Goal: Task Accomplishment & Management: Complete application form

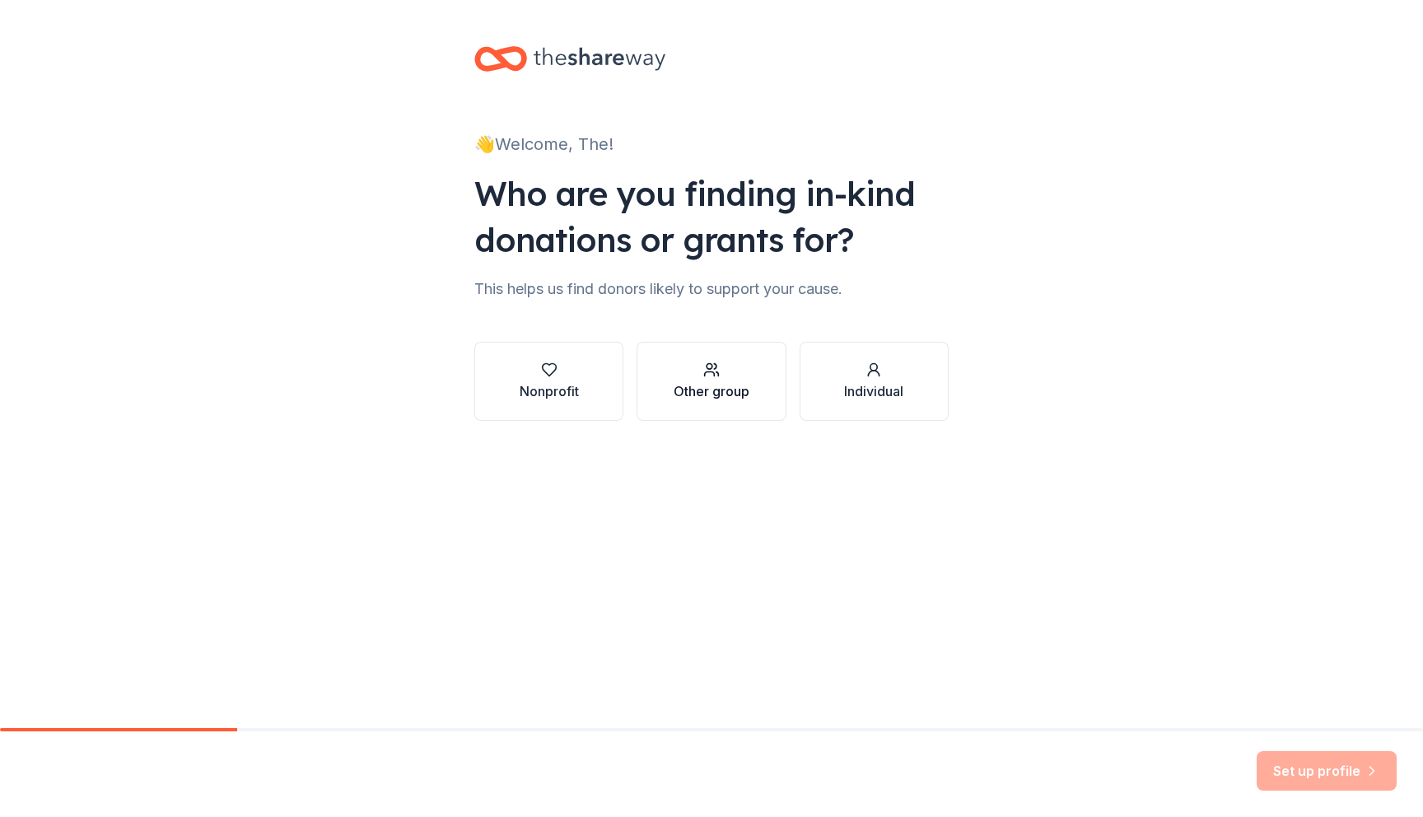
click at [703, 363] on icon "button" at bounding box center [711, 369] width 16 height 16
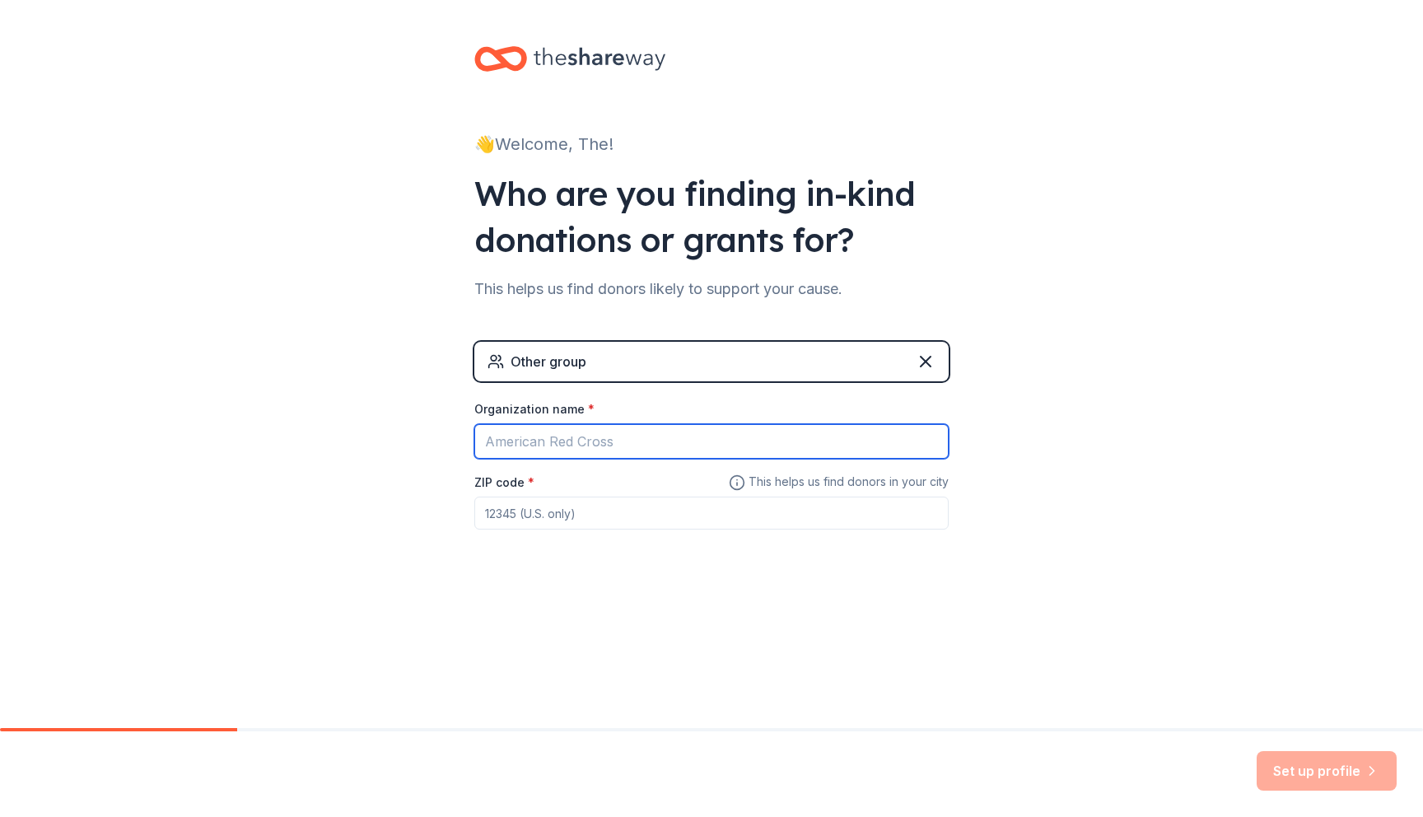
click at [610, 439] on input "Organization name *" at bounding box center [711, 441] width 474 height 35
type input "The Knotty Dawg"
click at [576, 515] on input "ZIP code *" at bounding box center [711, 513] width 474 height 33
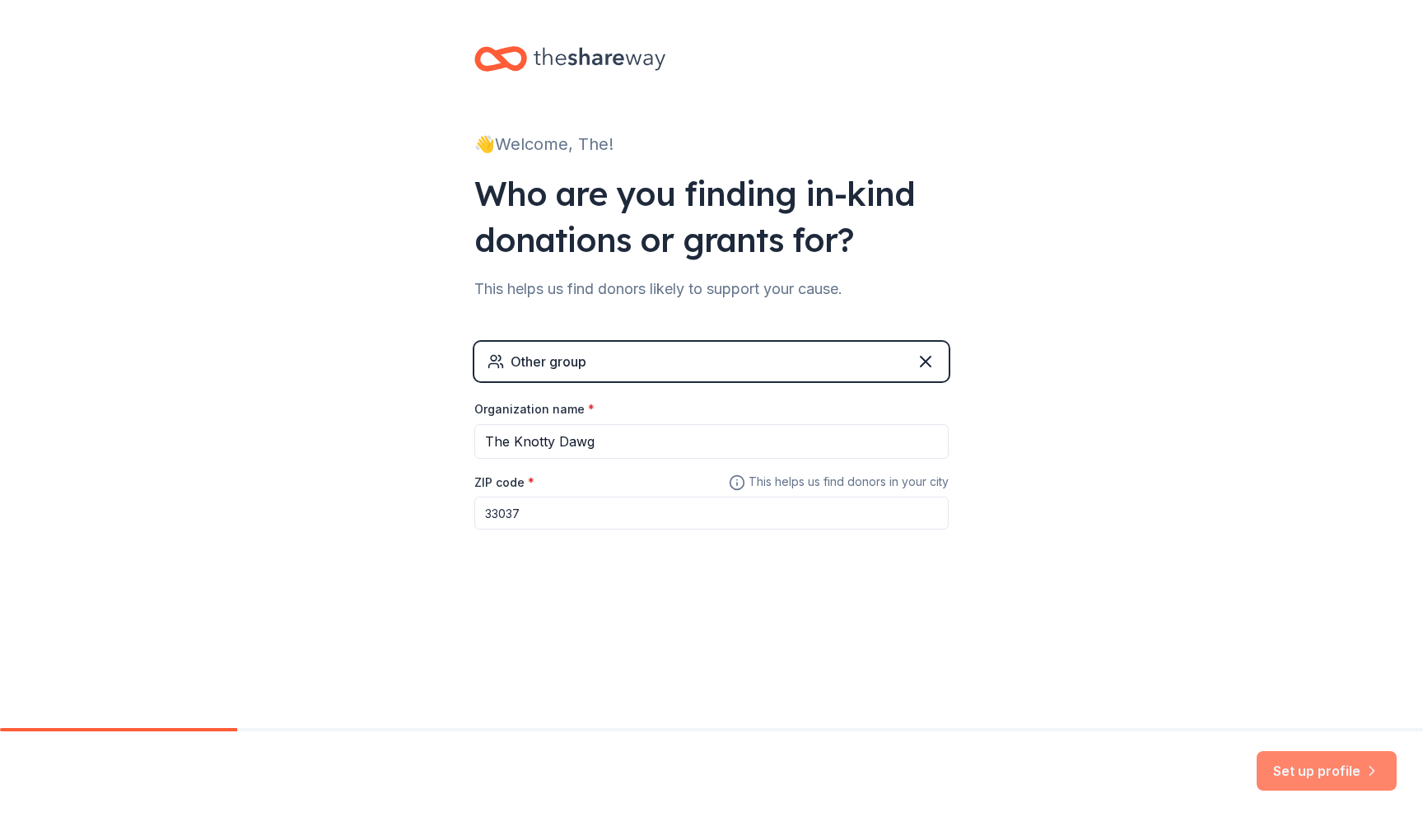
type input "33037"
click at [1358, 758] on button "Set up profile" at bounding box center [1327, 771] width 140 height 40
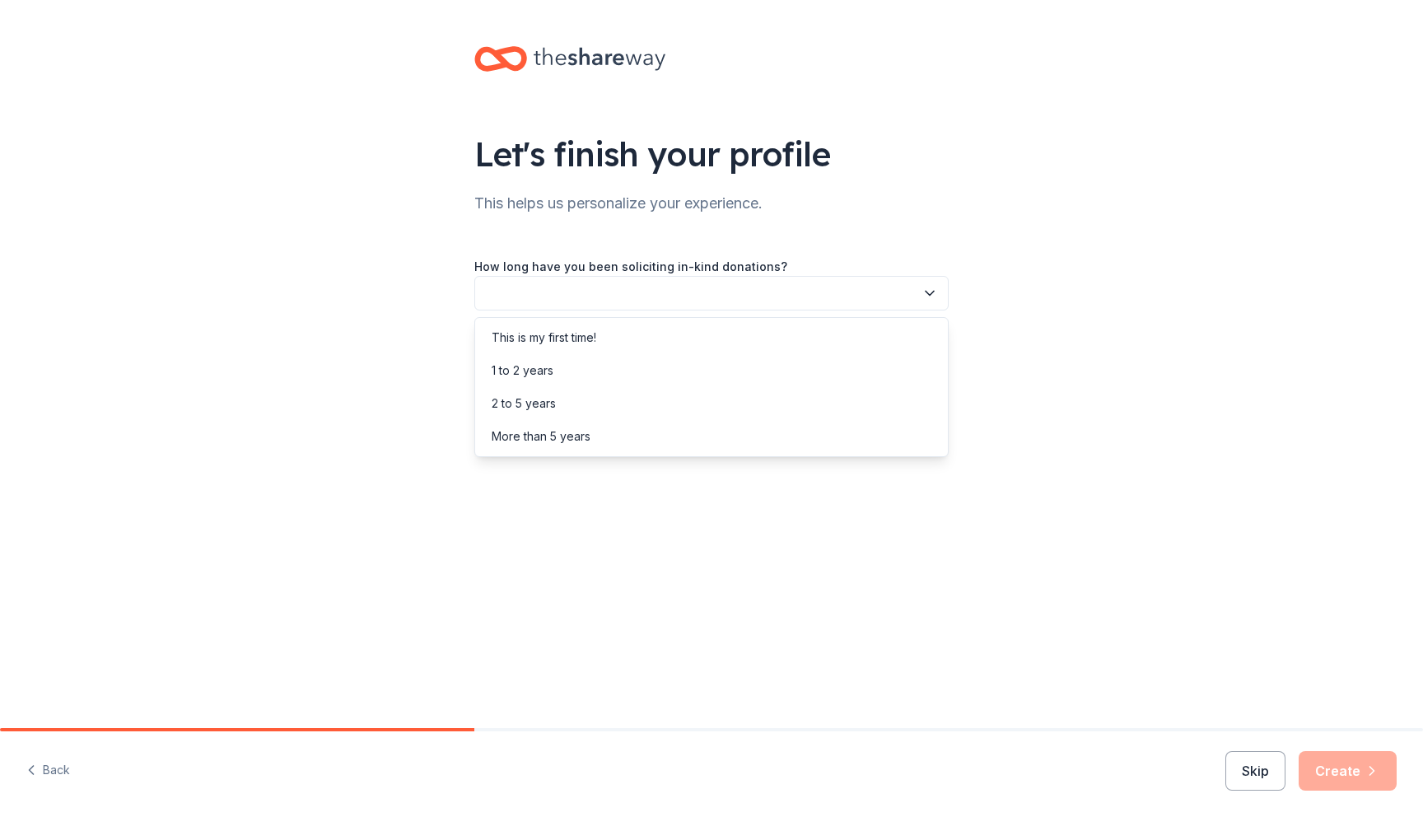
click at [882, 296] on button "button" at bounding box center [711, 293] width 474 height 35
click at [736, 338] on div "This is my first time!" at bounding box center [711, 337] width 466 height 33
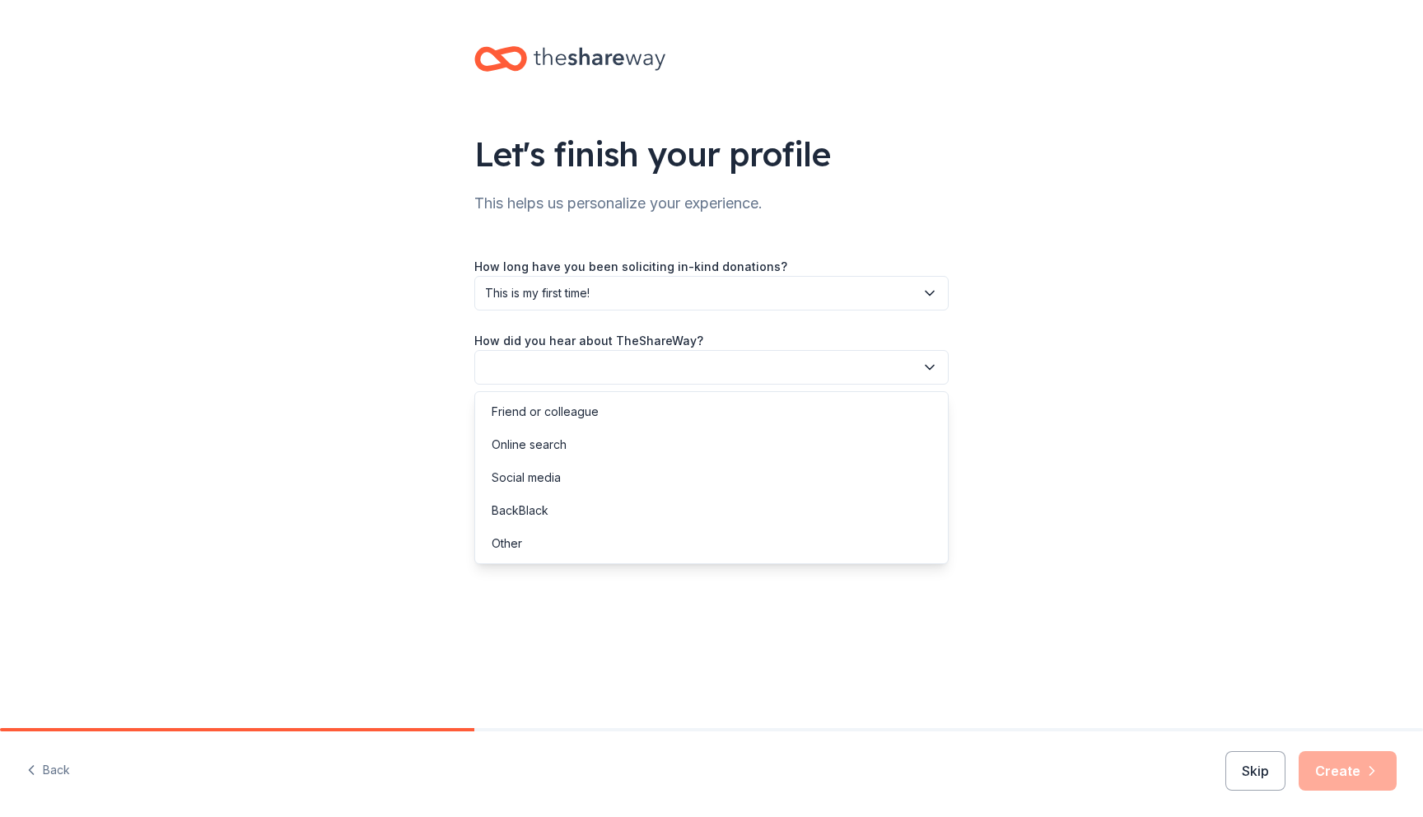
click at [706, 371] on button "button" at bounding box center [711, 367] width 474 height 35
click at [661, 432] on div "Online search" at bounding box center [711, 444] width 466 height 33
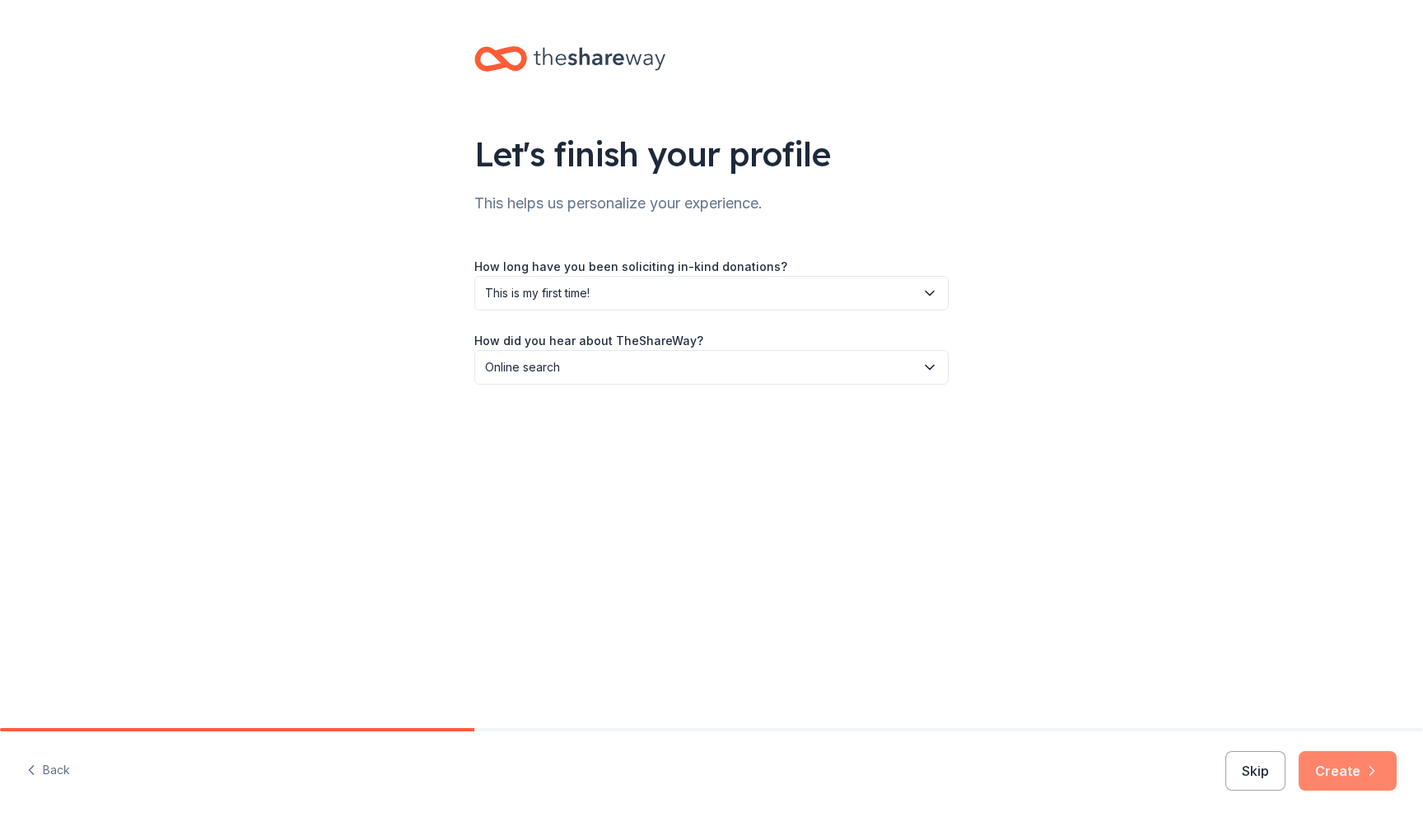
click at [1350, 768] on button "Create" at bounding box center [1348, 771] width 98 height 40
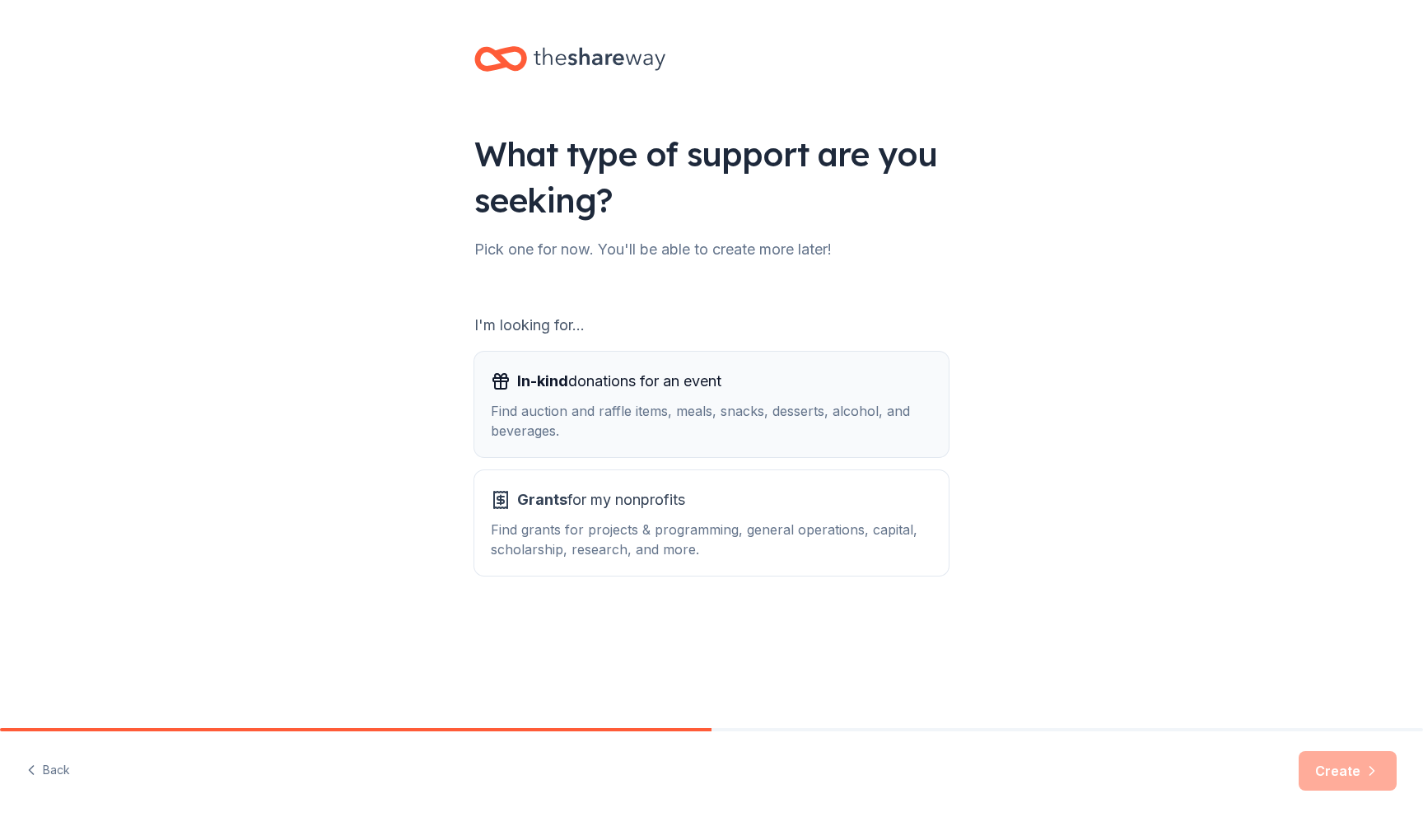
click at [613, 435] on div "Find auction and raffle items, meals, snacks, desserts, alcohol, and beverages." at bounding box center [711, 421] width 441 height 40
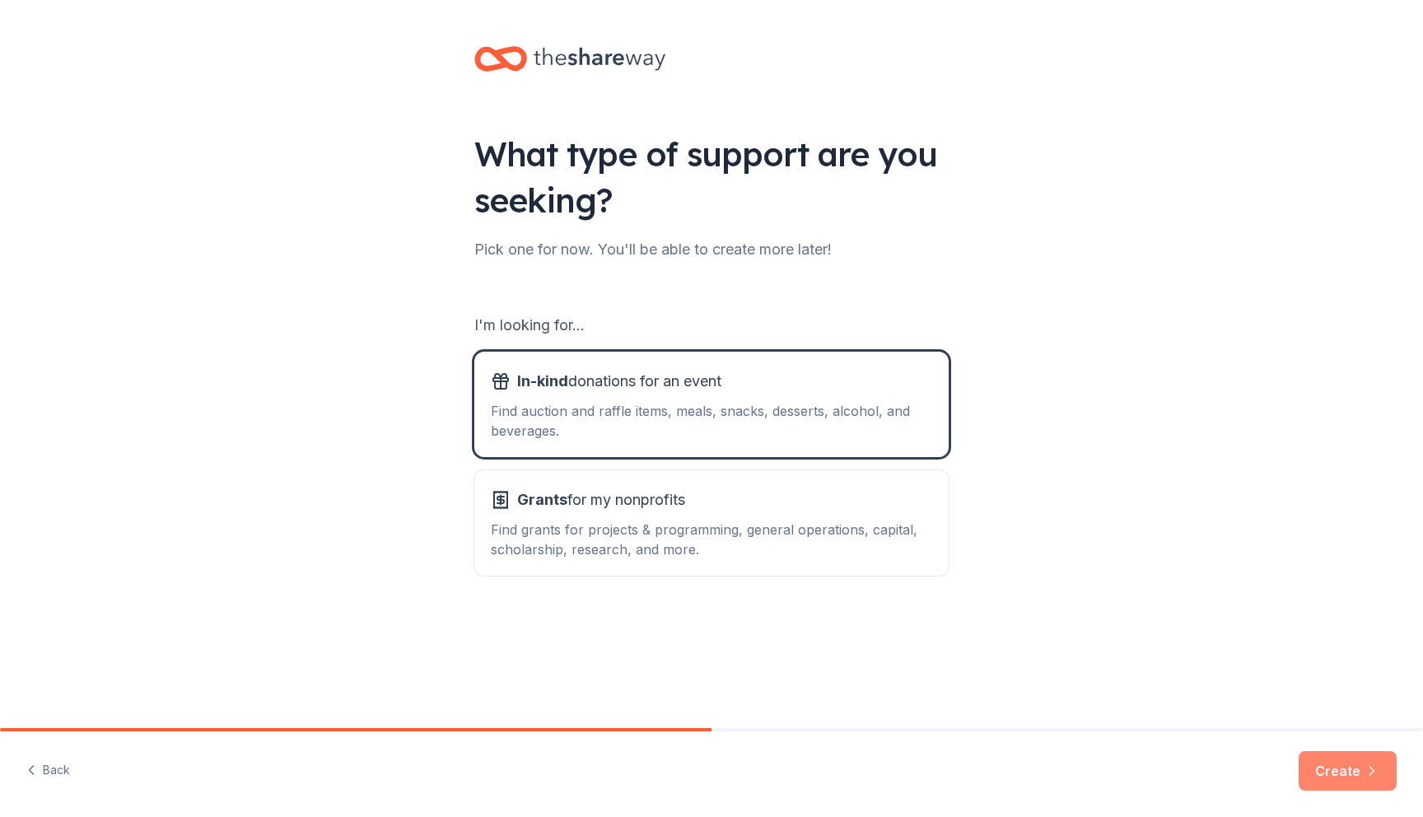
click at [1371, 761] on button "Create" at bounding box center [1348, 771] width 98 height 40
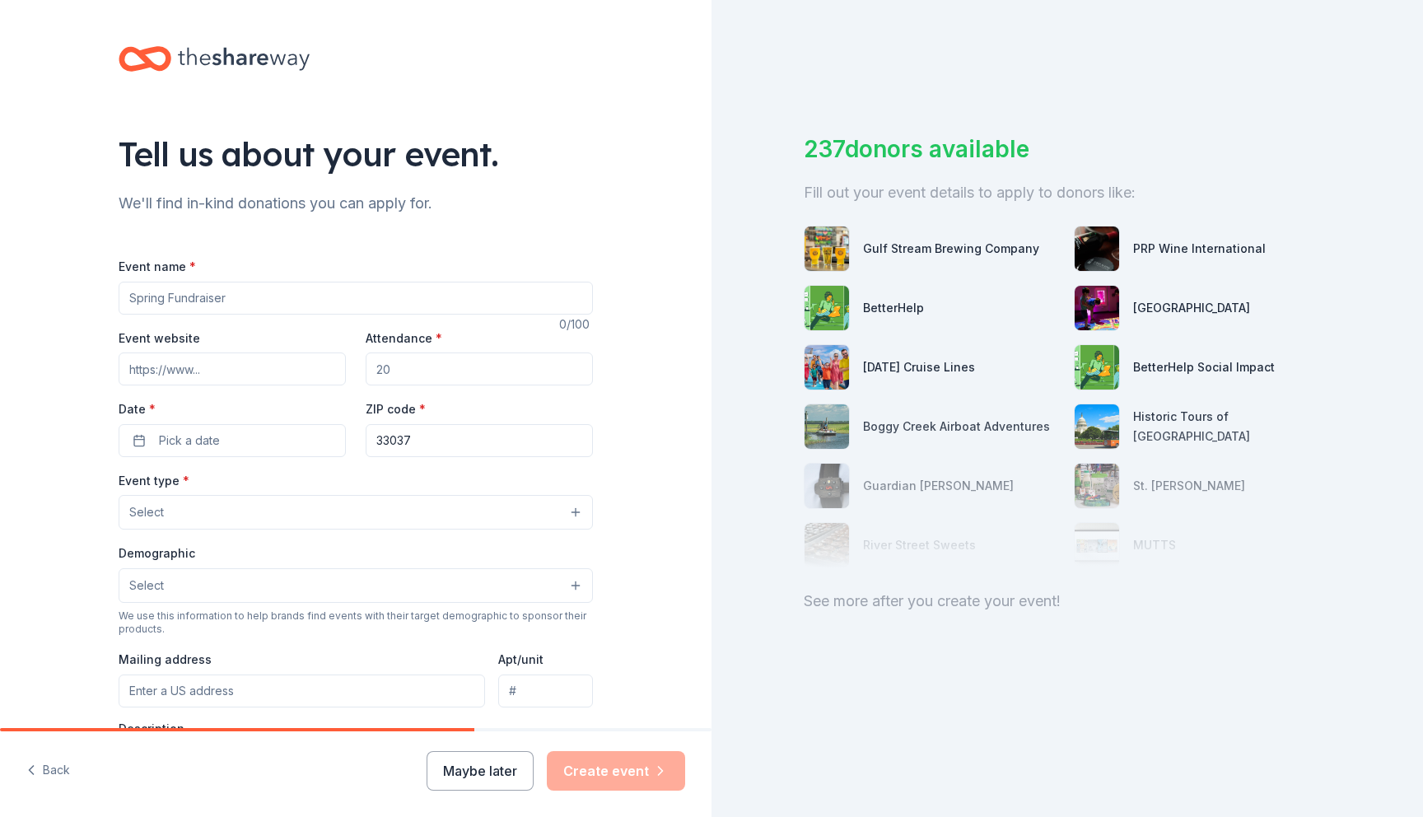
click at [277, 301] on input "Event name *" at bounding box center [356, 298] width 474 height 33
click at [309, 298] on input "Pickle for Paws Pickleball Tournamnet" at bounding box center [356, 298] width 474 height 33
type input "Pickle for Paws Pickleball Tournament"
click at [286, 376] on input "Event website" at bounding box center [232, 368] width 227 height 33
paste input "https://lp.constantcontactpages.com/ev/reg/vbjkz4m"
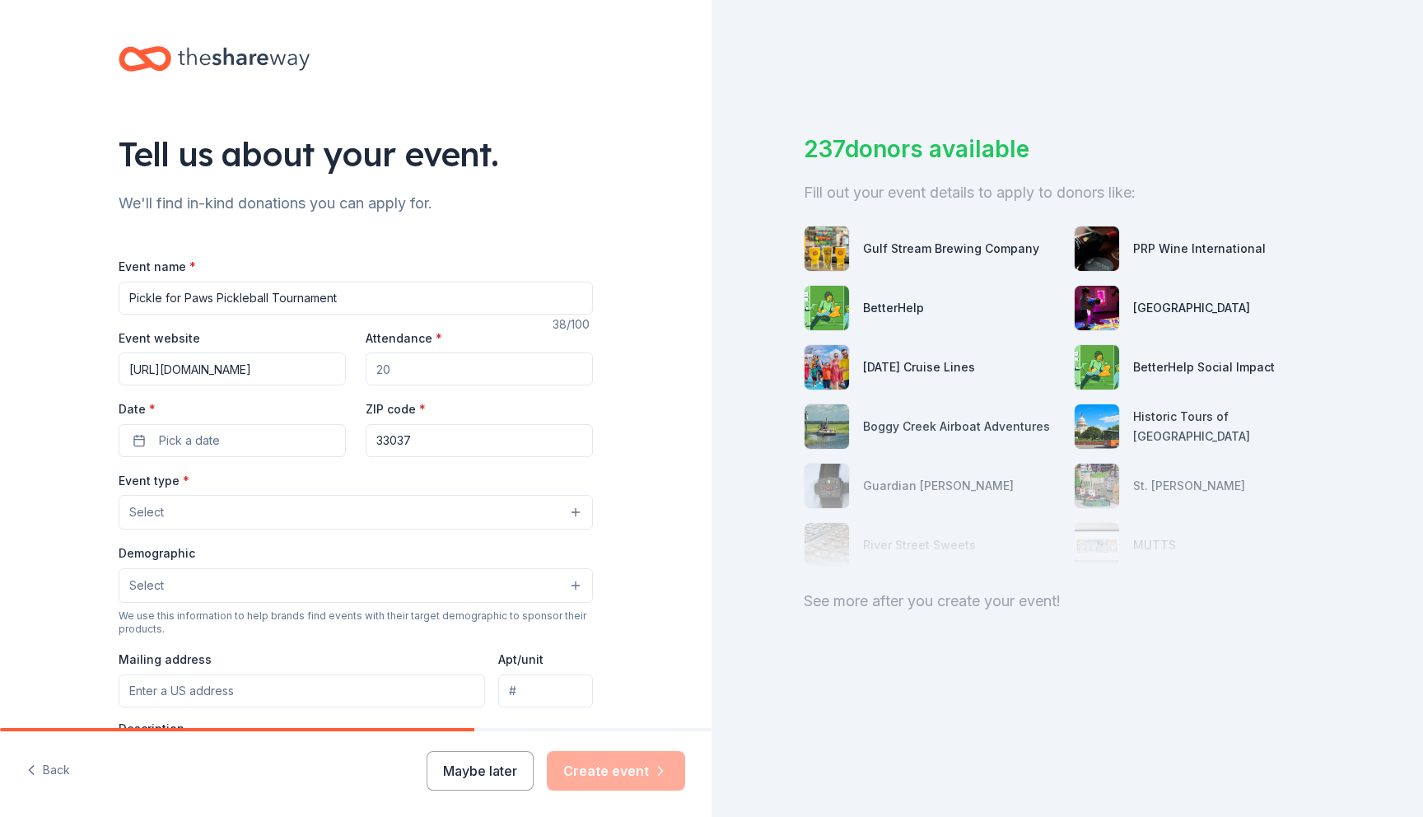
scroll to position [0, 84]
type input "https://lp.constantcontactpages.com/ev/reg/vbjkz4m"
click at [432, 366] on input "Attendance *" at bounding box center [479, 368] width 227 height 33
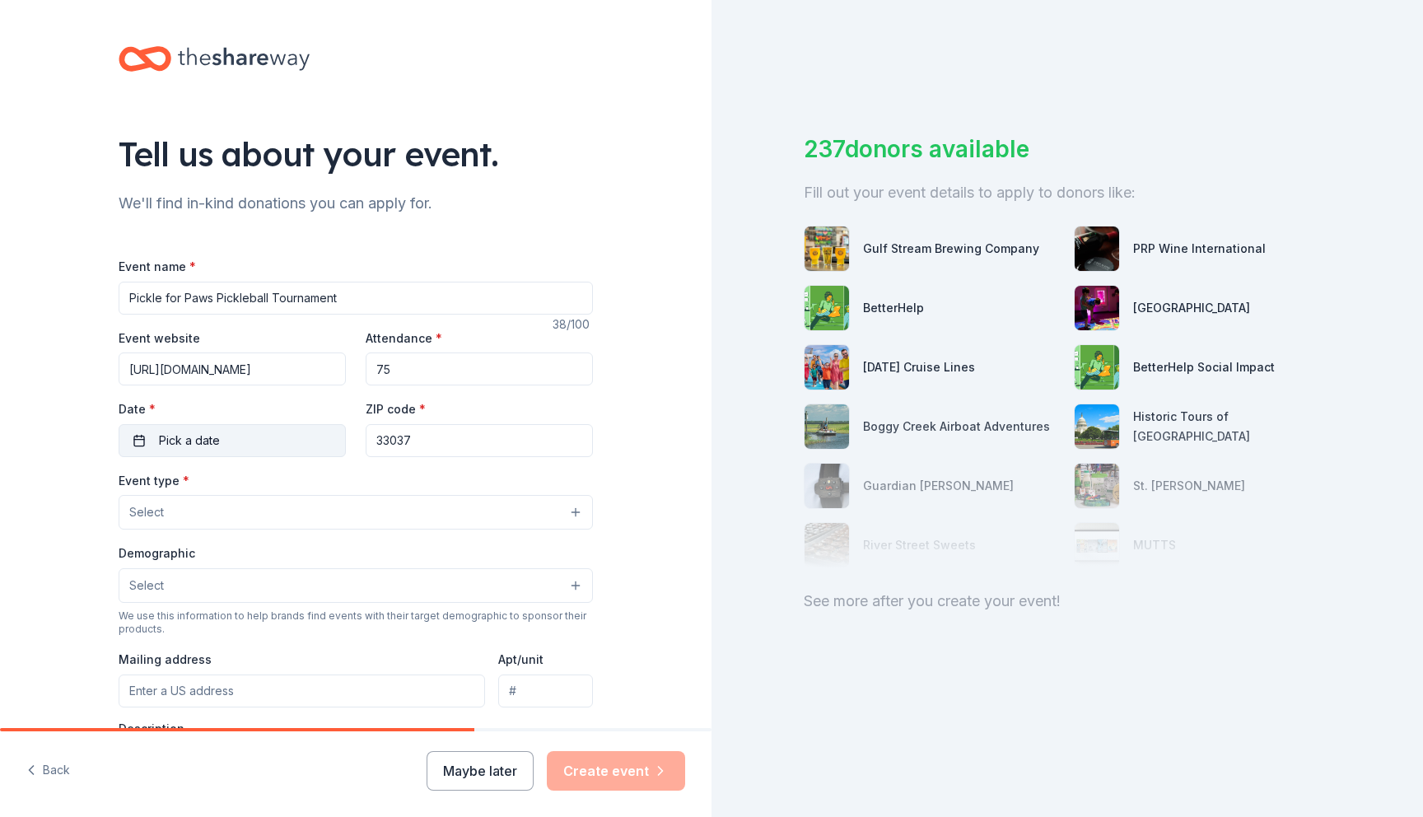
type input "75"
click at [234, 432] on button "Pick a date" at bounding box center [232, 440] width 227 height 33
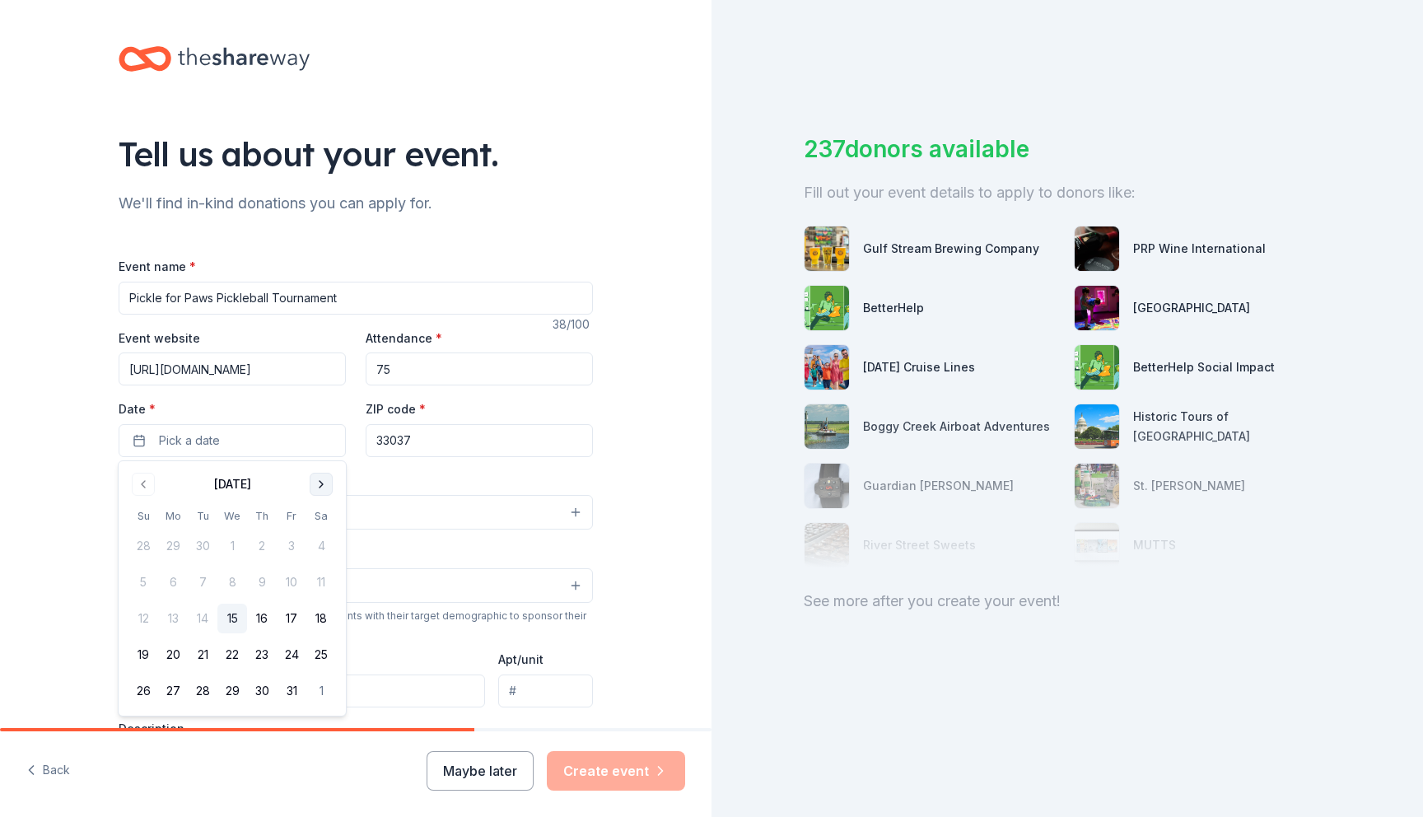
click at [328, 480] on button "Go to next month" at bounding box center [321, 484] width 23 height 23
click at [325, 658] on button "22" at bounding box center [321, 655] width 30 height 30
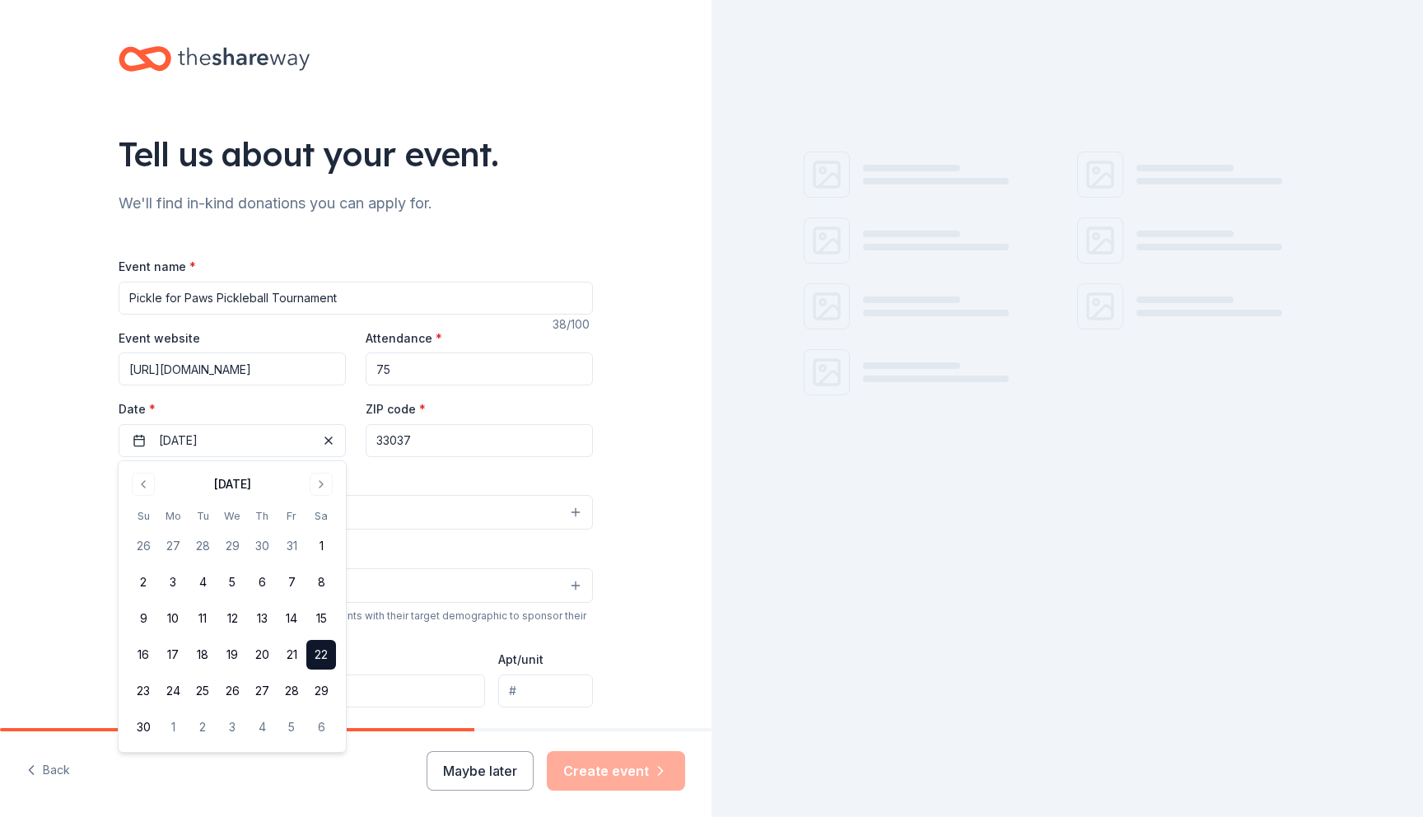
click at [473, 464] on div "Event name * Pickle for Paws Pickleball Tournament 38 /100 Event website https:…" at bounding box center [356, 636] width 474 height 761
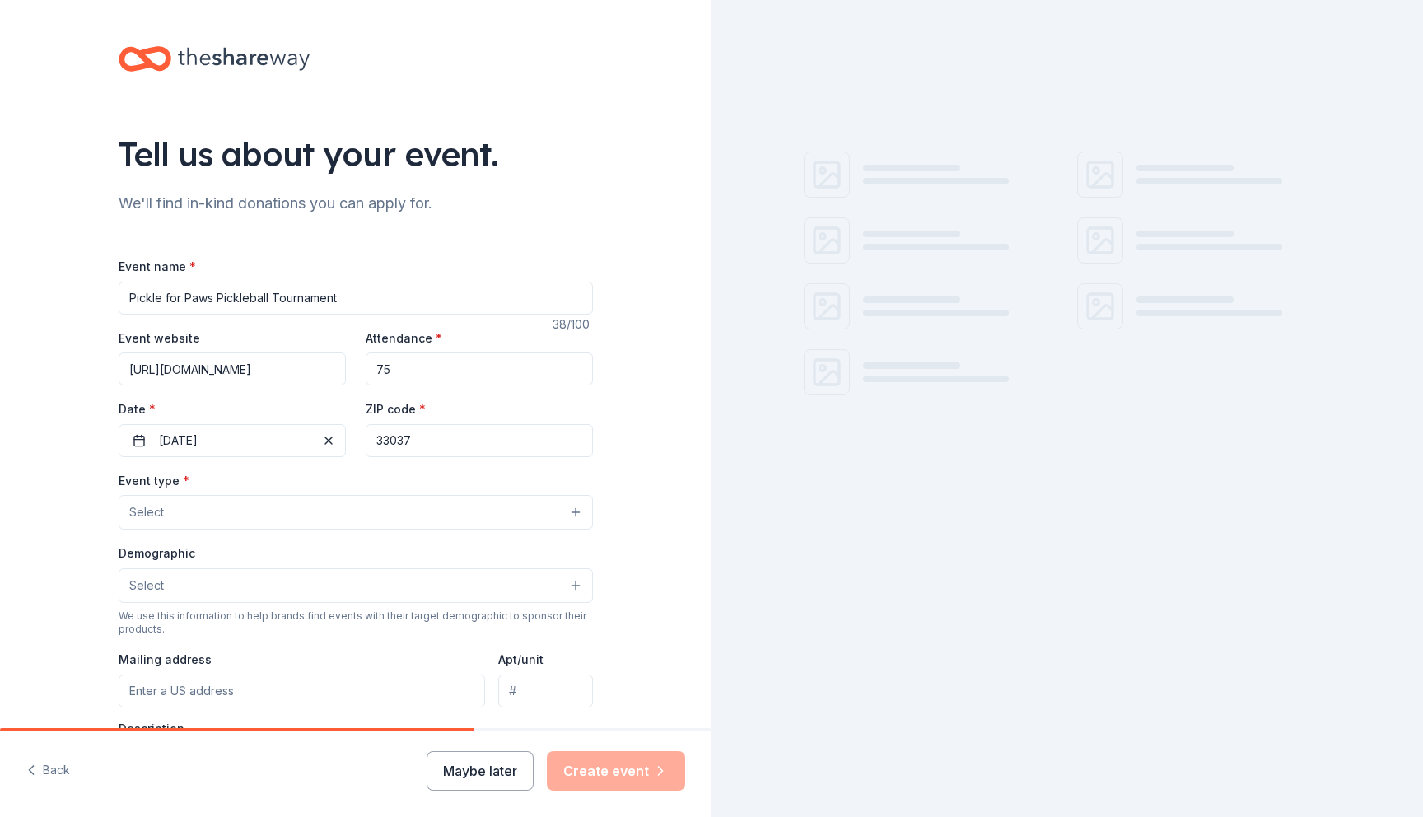
click at [315, 527] on button "Select" at bounding box center [356, 512] width 474 height 35
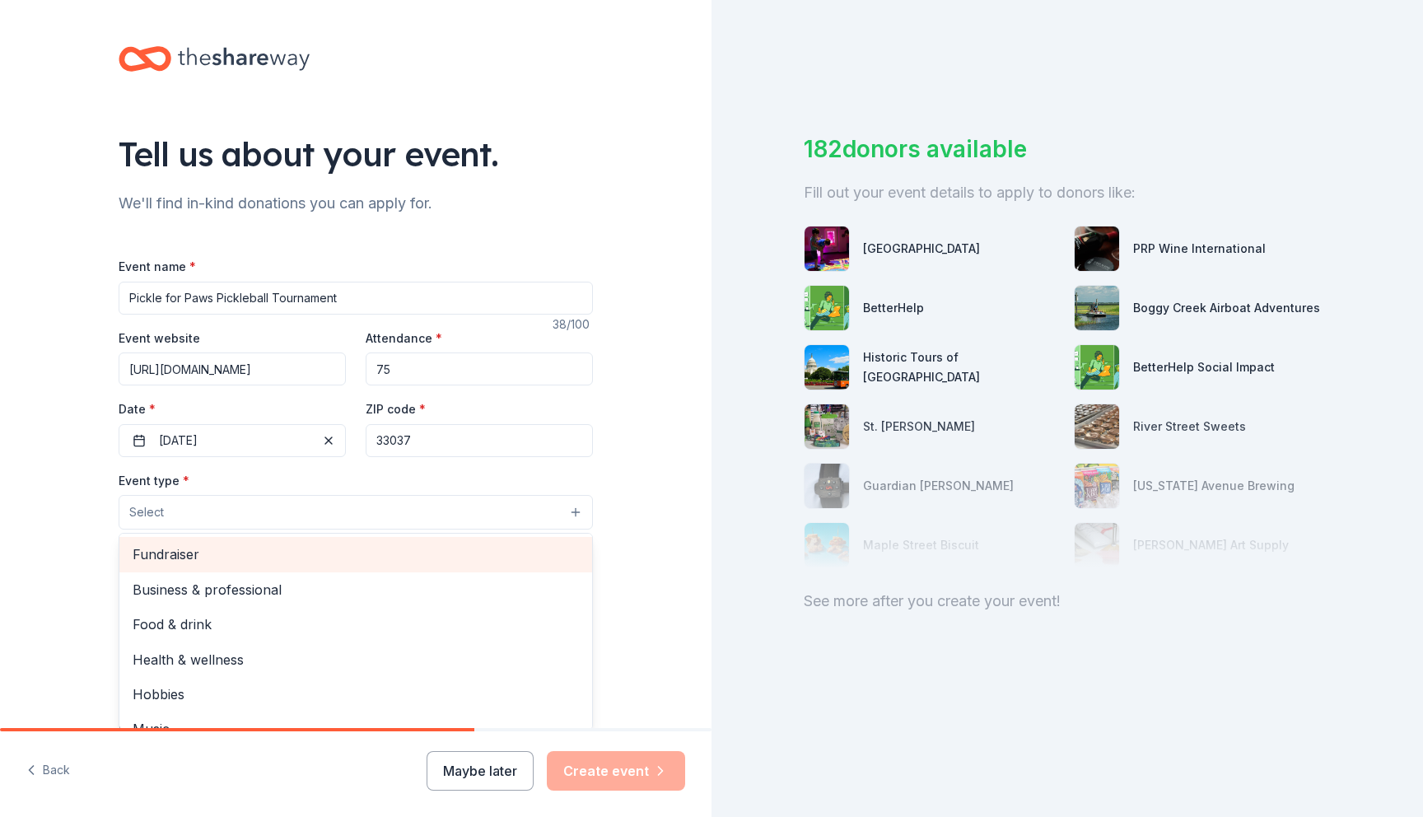
click at [291, 566] on div "Fundraiser" at bounding box center [355, 554] width 473 height 35
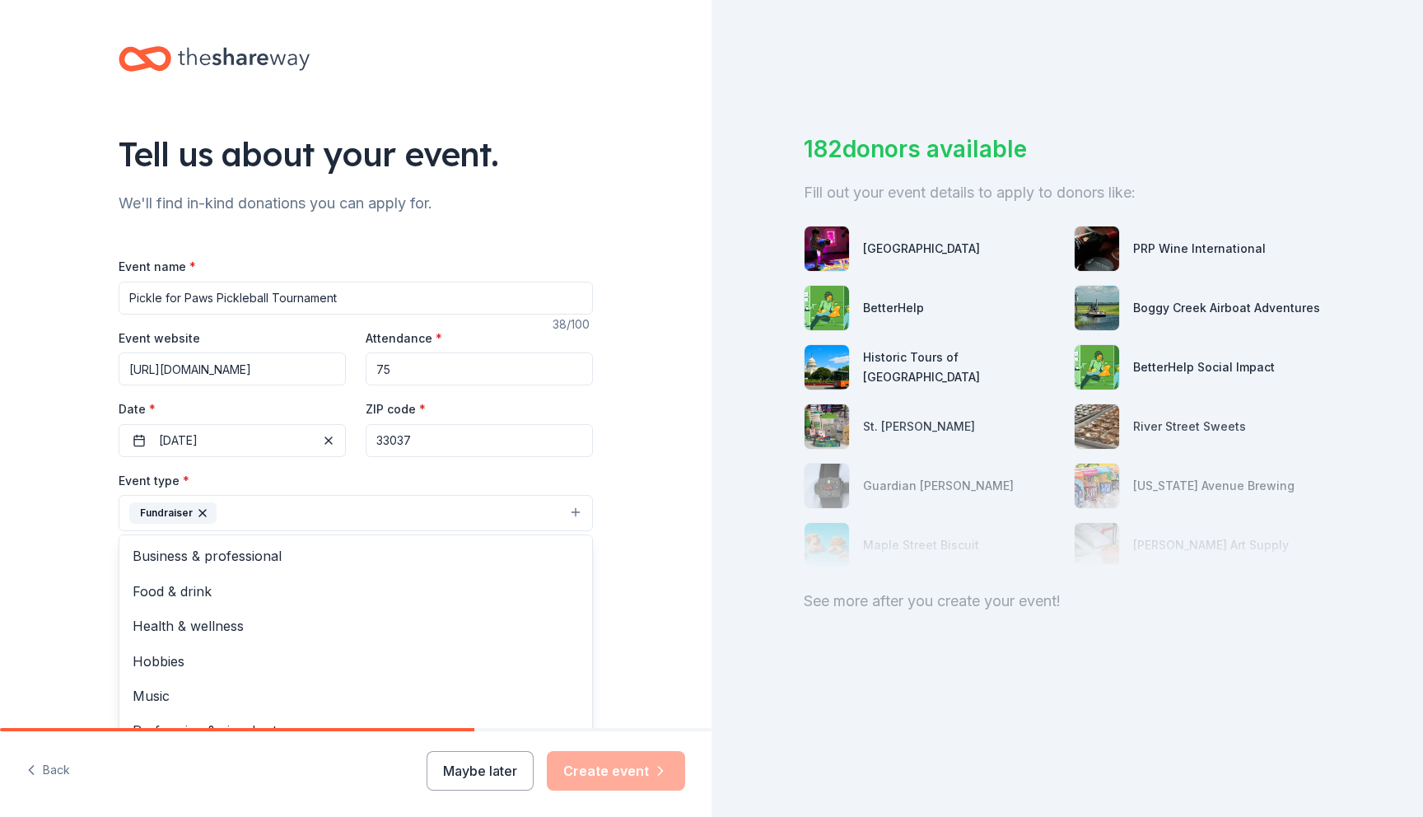
click at [321, 480] on div "Event type * Fundraiser Business & professional Food & drink Health & wellness …" at bounding box center [356, 501] width 474 height 62
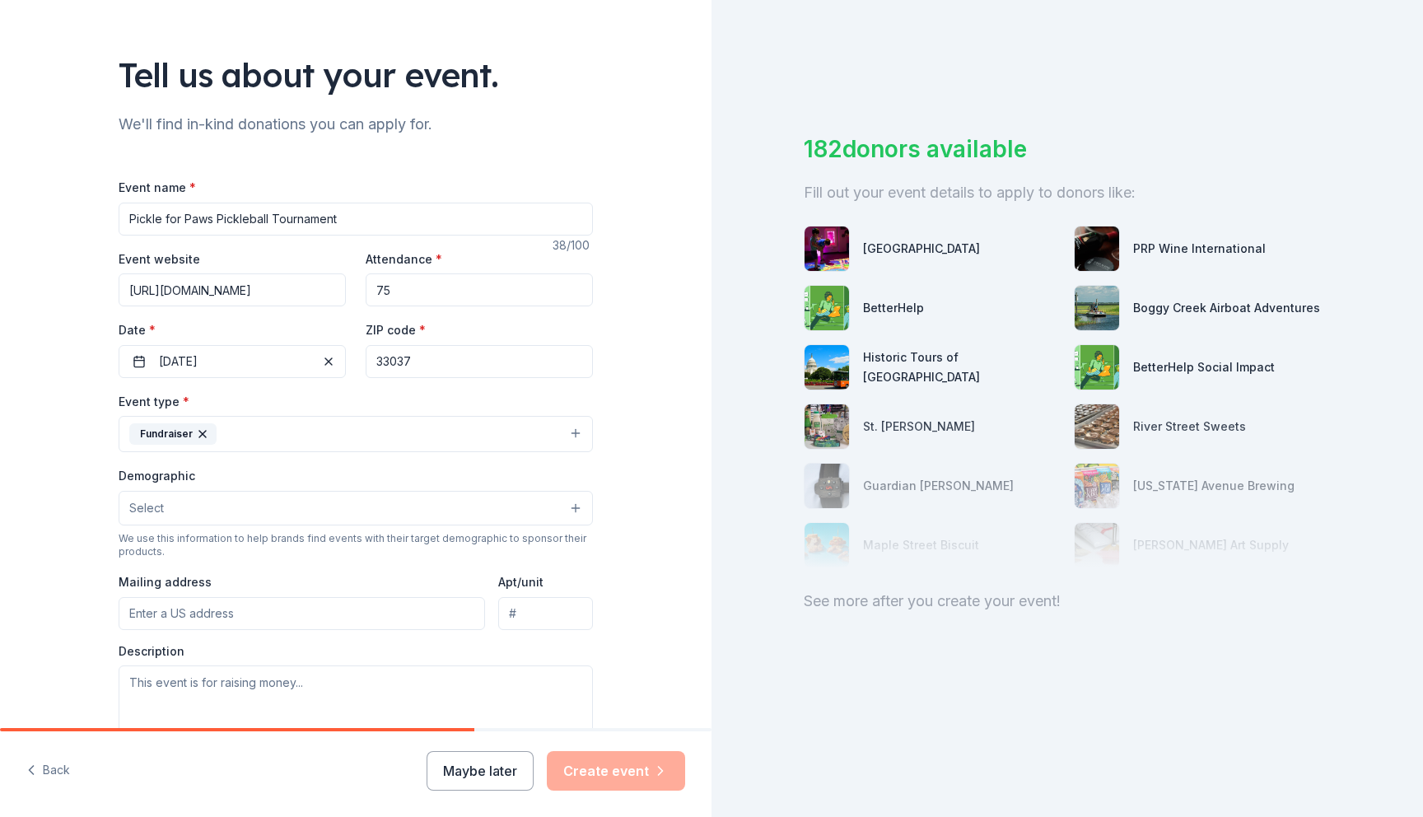
scroll to position [80, 0]
click at [319, 500] on button "Select" at bounding box center [356, 507] width 474 height 35
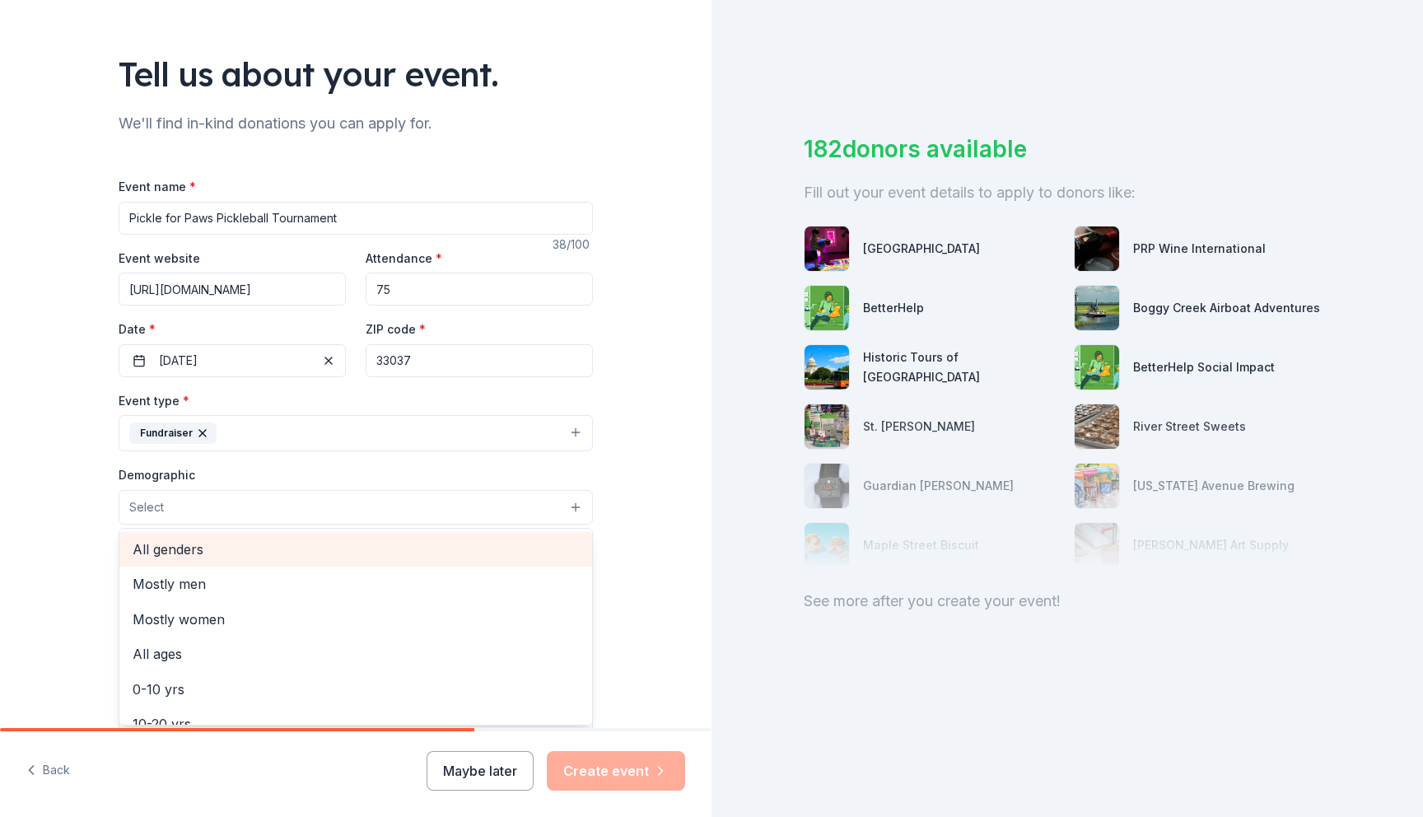
click at [253, 556] on span "All genders" at bounding box center [356, 549] width 446 height 21
click at [253, 556] on span "Mostly men" at bounding box center [356, 550] width 446 height 21
click at [243, 557] on span "Mostly women" at bounding box center [356, 550] width 446 height 21
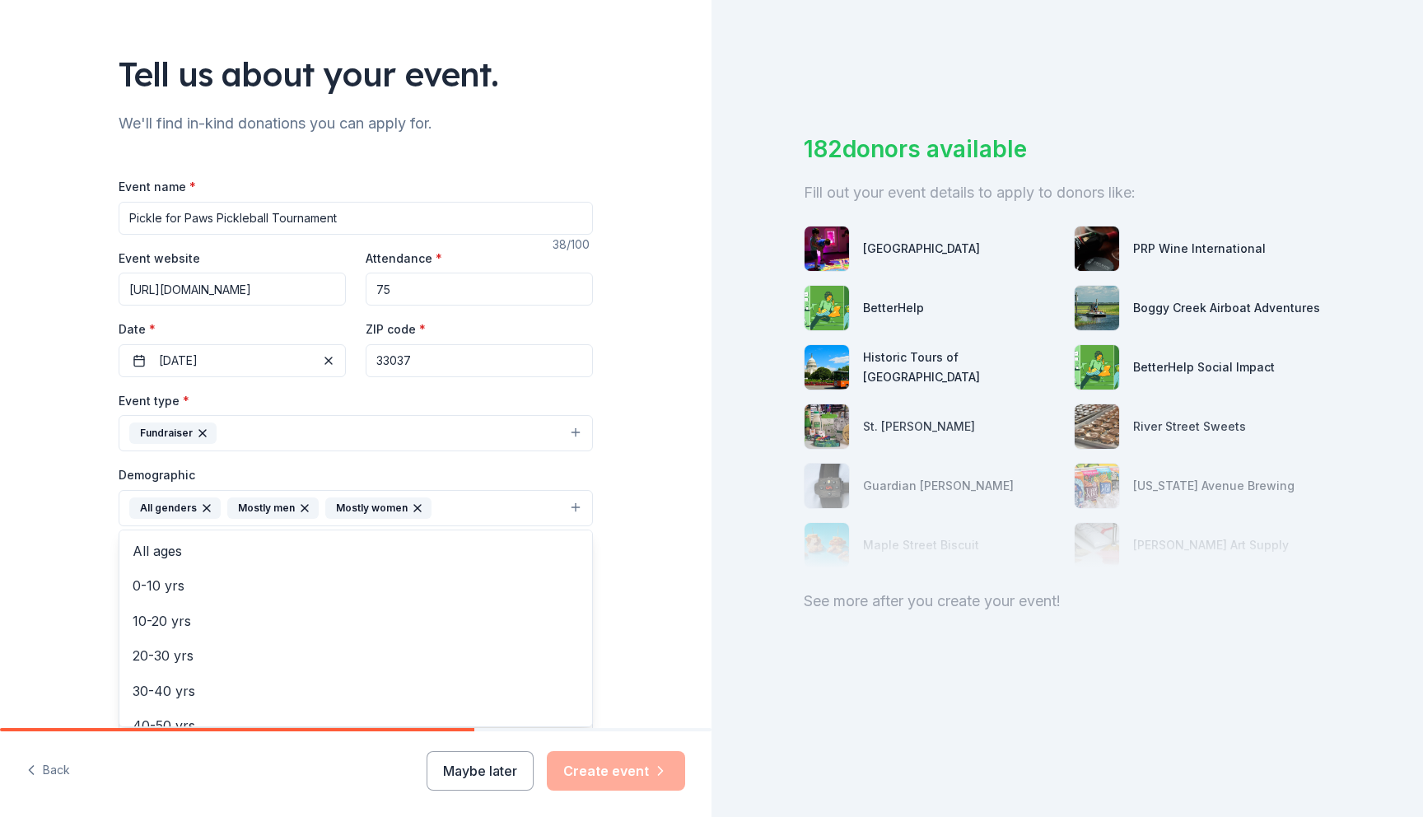
click at [427, 476] on div "Demographic All genders Mostly men Mostly women All ages 0-10 yrs 10-20 yrs 20-…" at bounding box center [356, 495] width 474 height 62
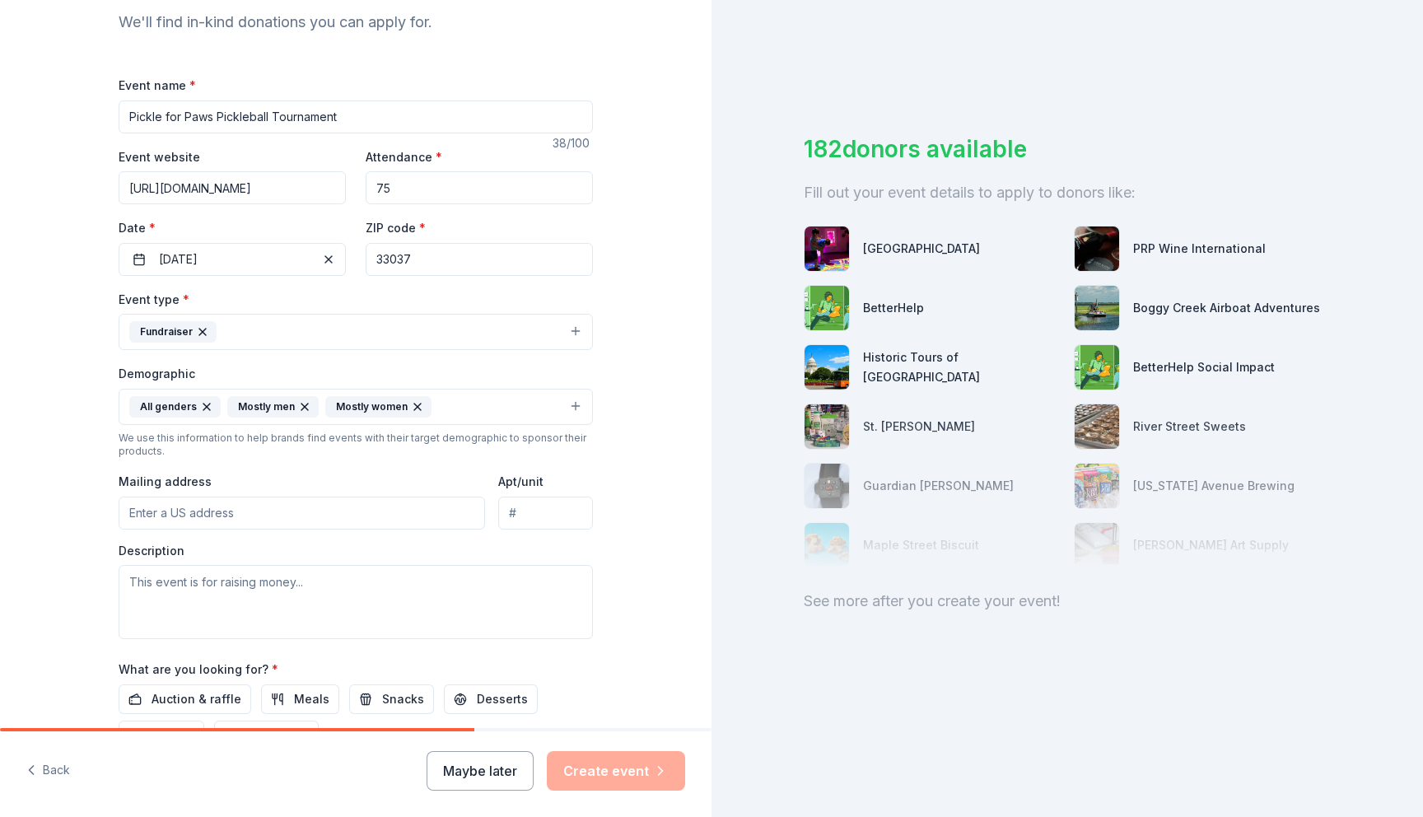
scroll to position [231, 0]
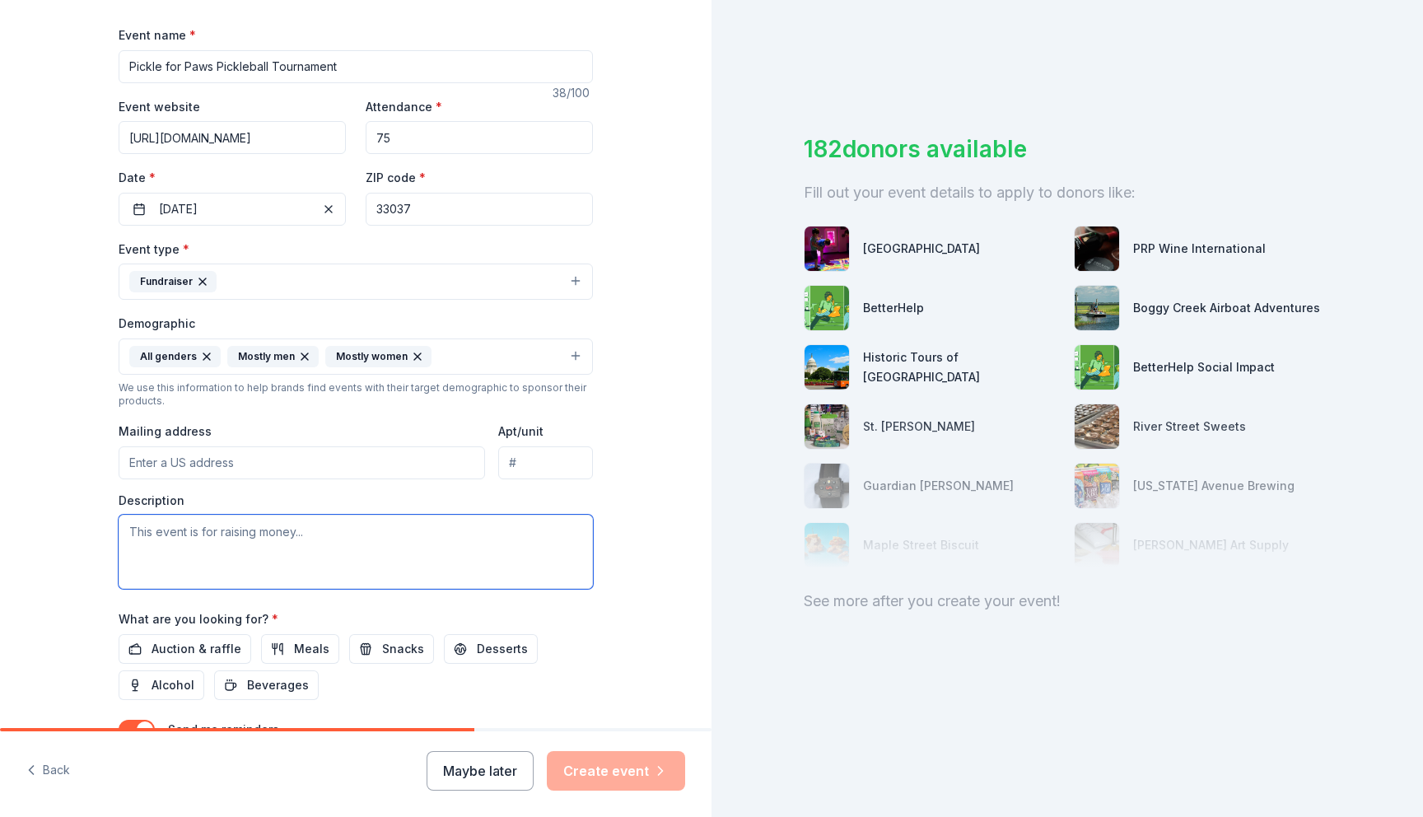
click at [277, 528] on textarea at bounding box center [356, 552] width 474 height 74
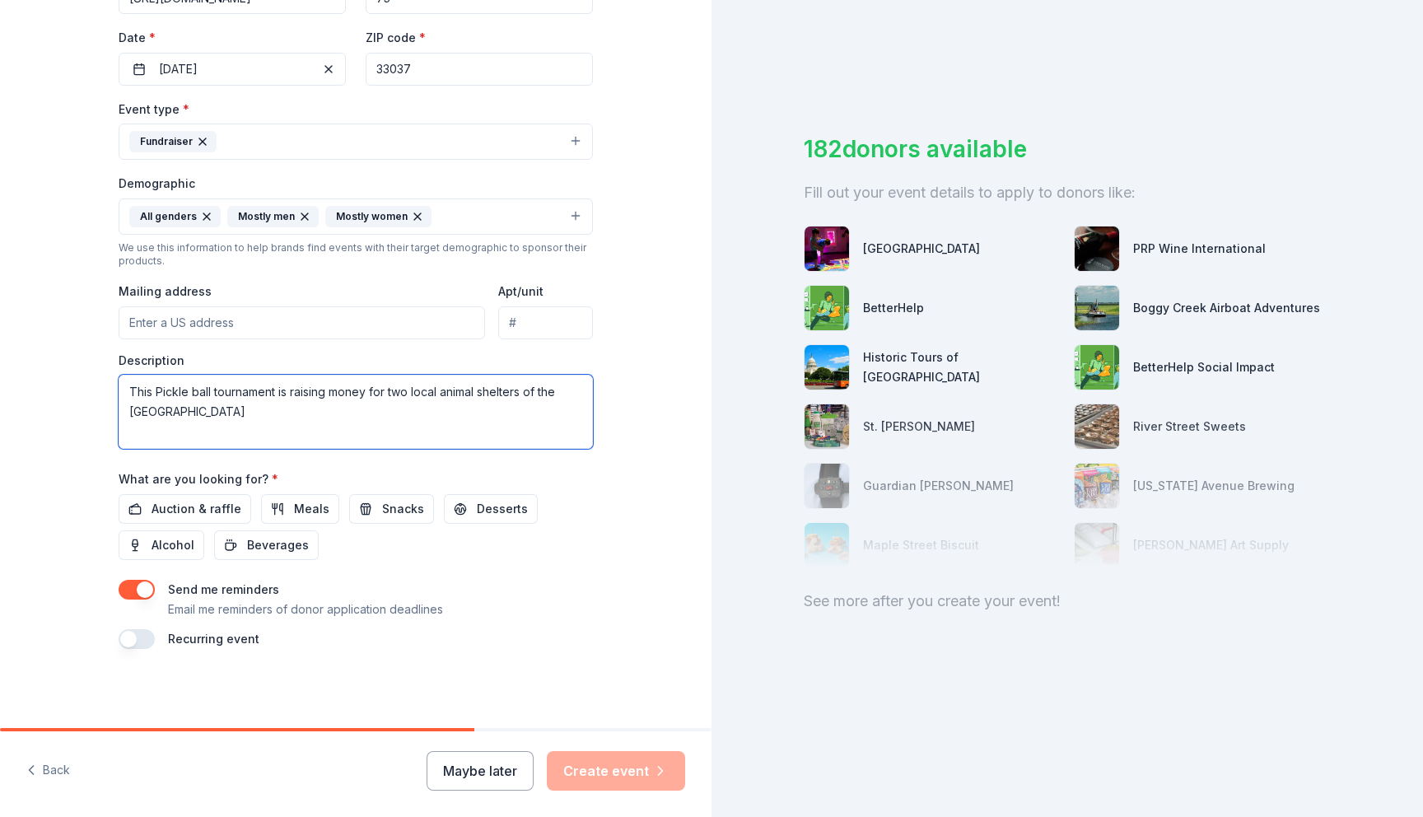
scroll to position [371, 0]
click at [192, 523] on button "Auction & raffle" at bounding box center [185, 510] width 133 height 30
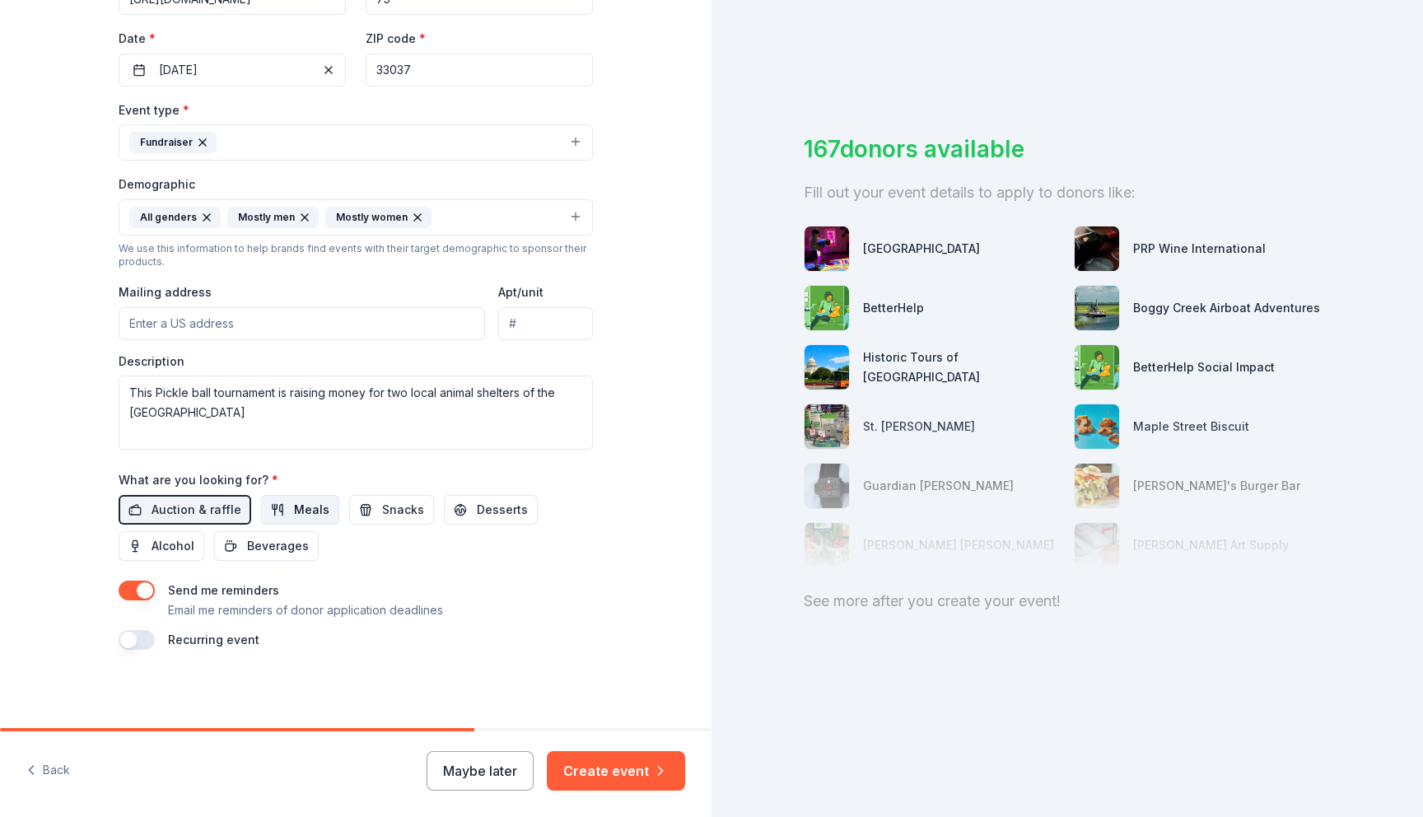
click at [326, 506] on button "Meals" at bounding box center [300, 510] width 78 height 30
click at [249, 408] on textarea "This Pickle ball tournament is raising money for two local animal shelters of t…" at bounding box center [356, 412] width 474 height 74
type textarea "This Pickle ball tournament is raising money for two local animal shelters of t…"
click at [274, 322] on input "Mailing address" at bounding box center [302, 323] width 366 height 33
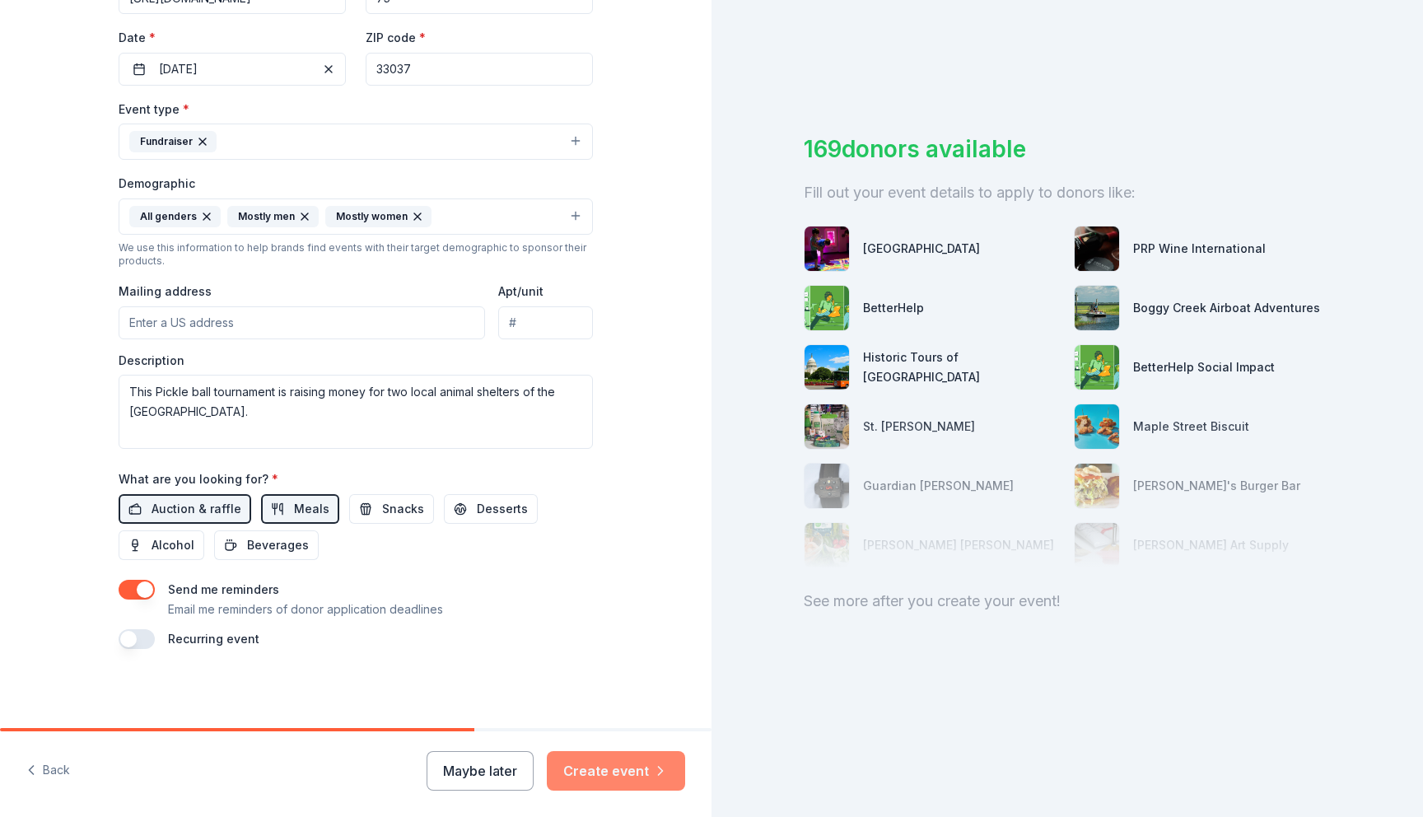
click at [595, 762] on button "Create event" at bounding box center [616, 771] width 138 height 40
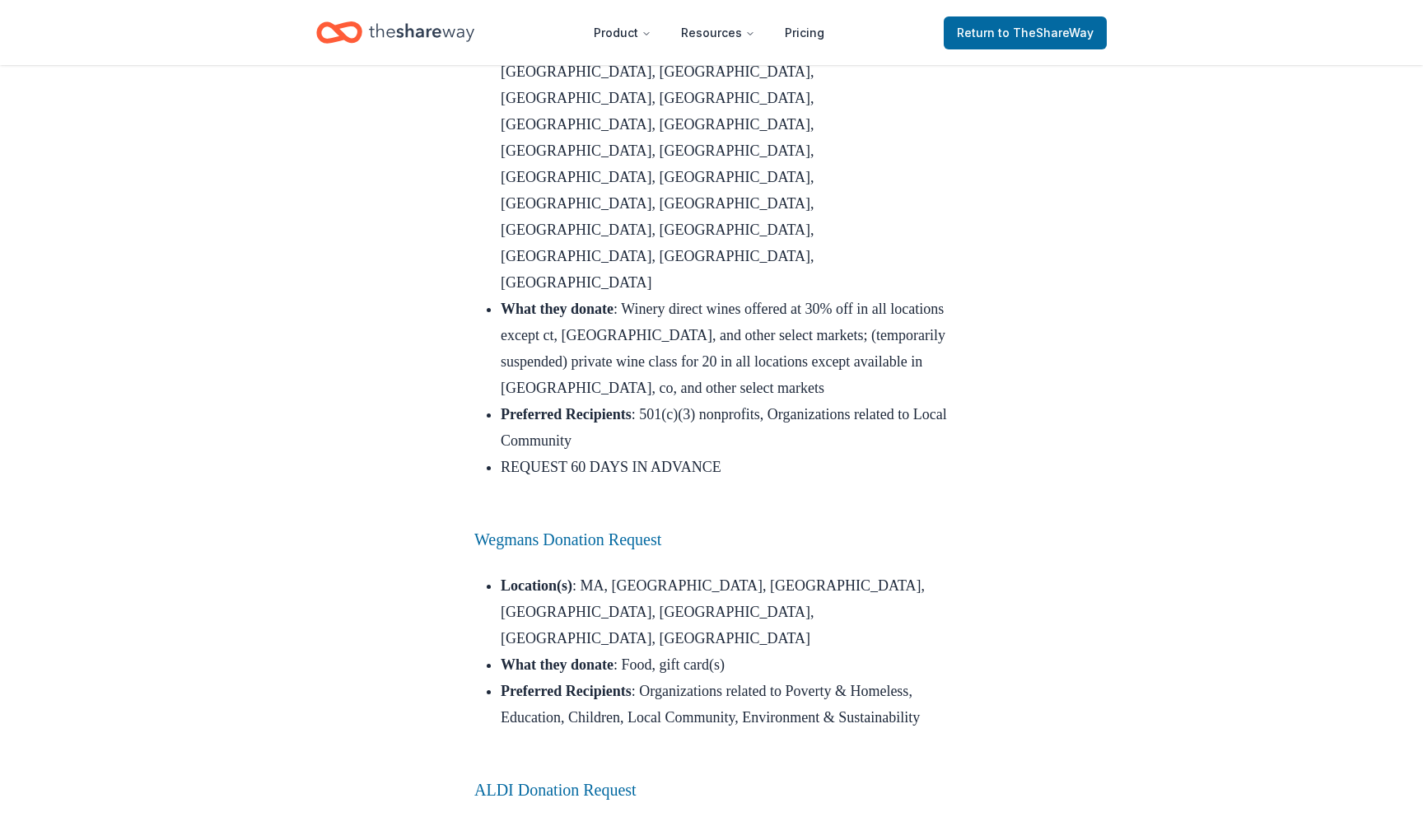
scroll to position [8549, 0]
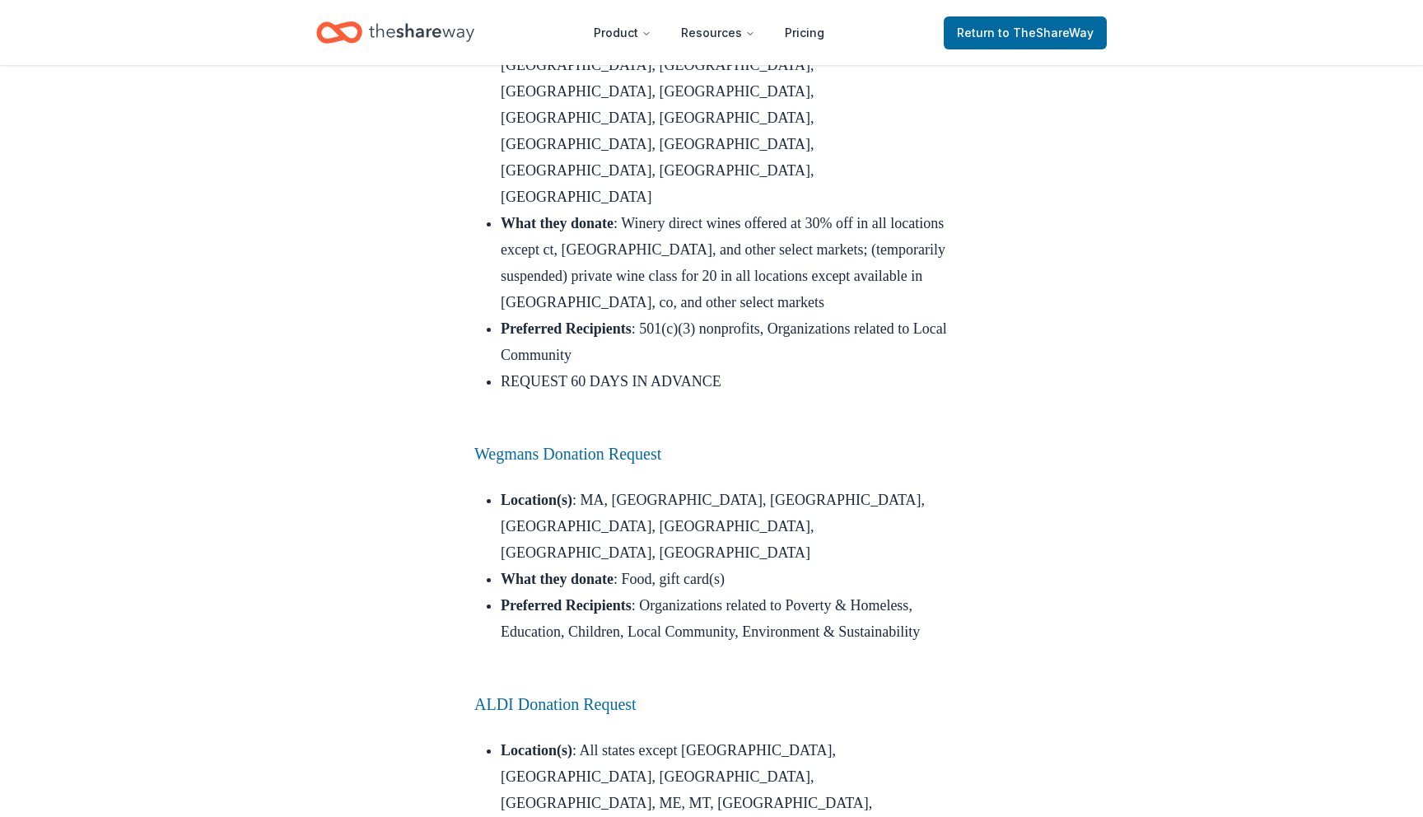
scroll to position [8641, 0]
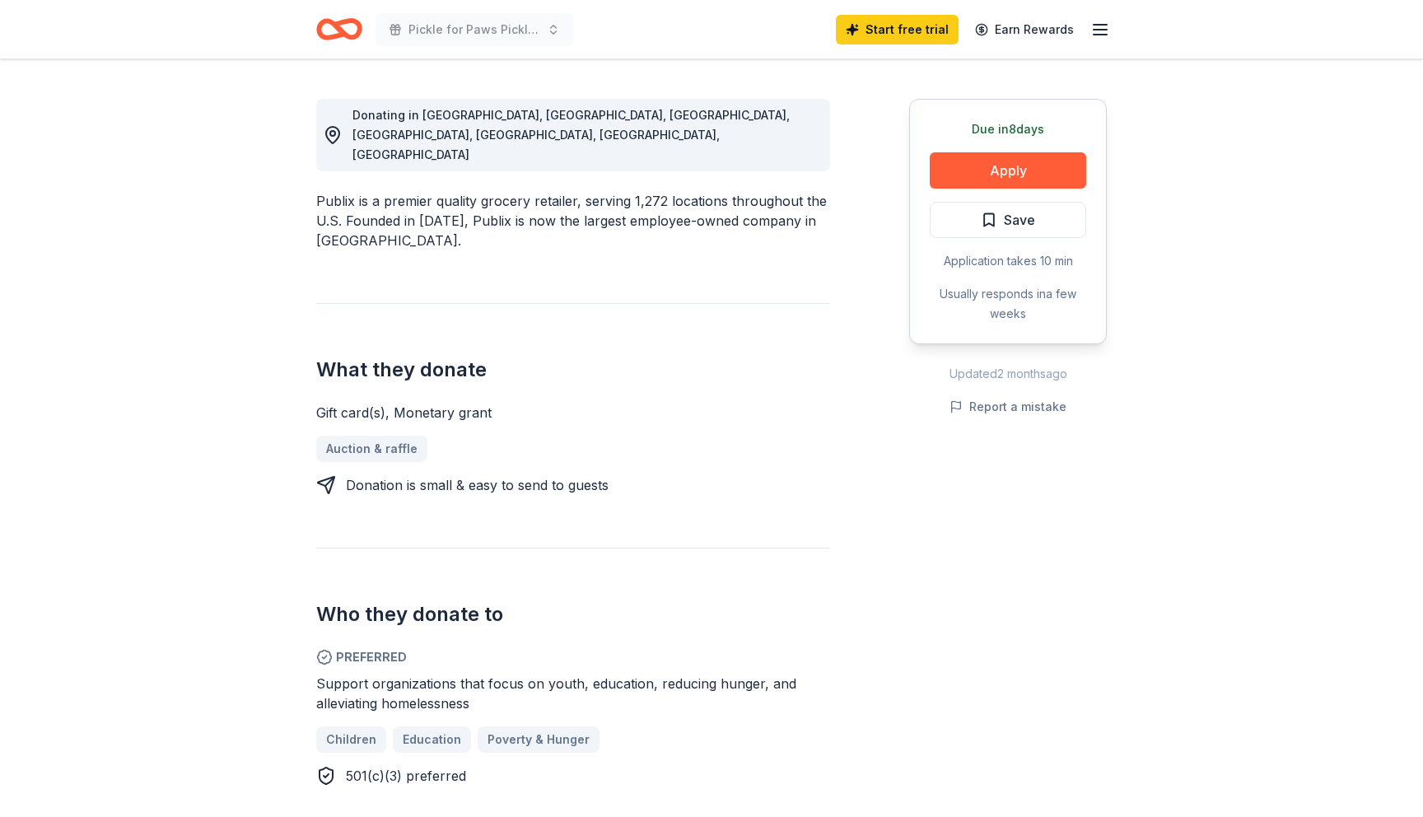
scroll to position [438, 0]
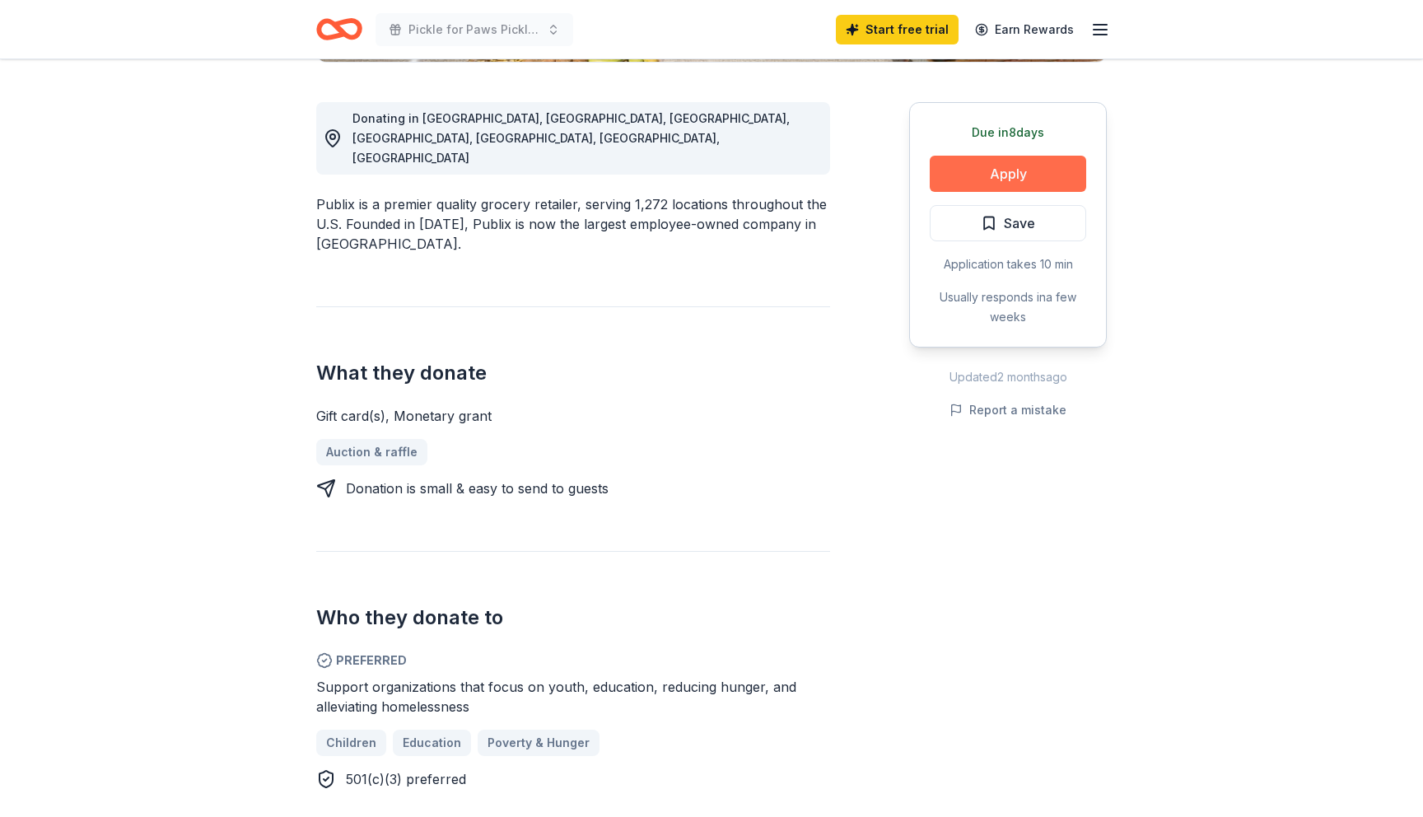
click at [1070, 180] on button "Apply" at bounding box center [1008, 174] width 156 height 36
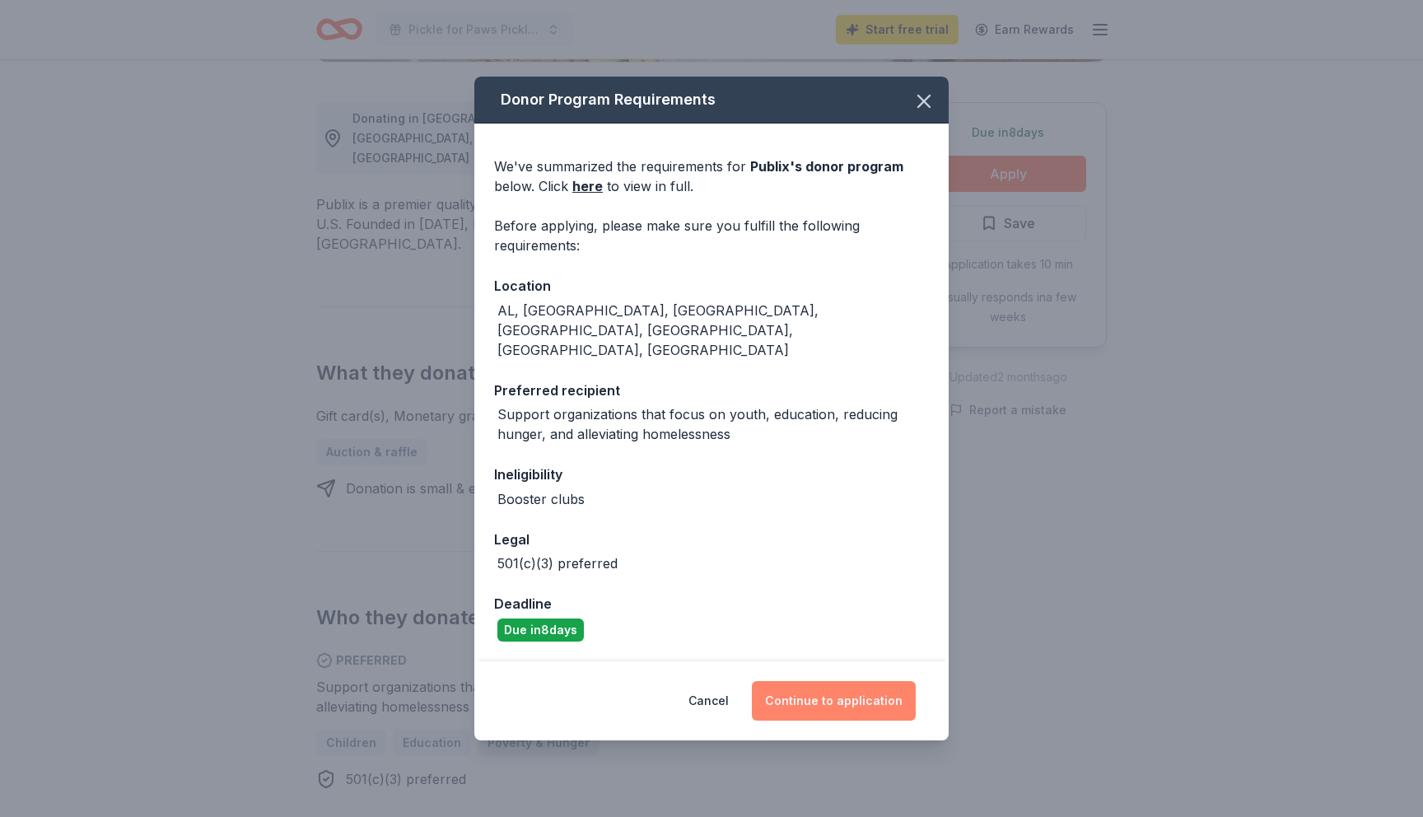
click at [886, 693] on button "Continue to application" at bounding box center [834, 701] width 164 height 40
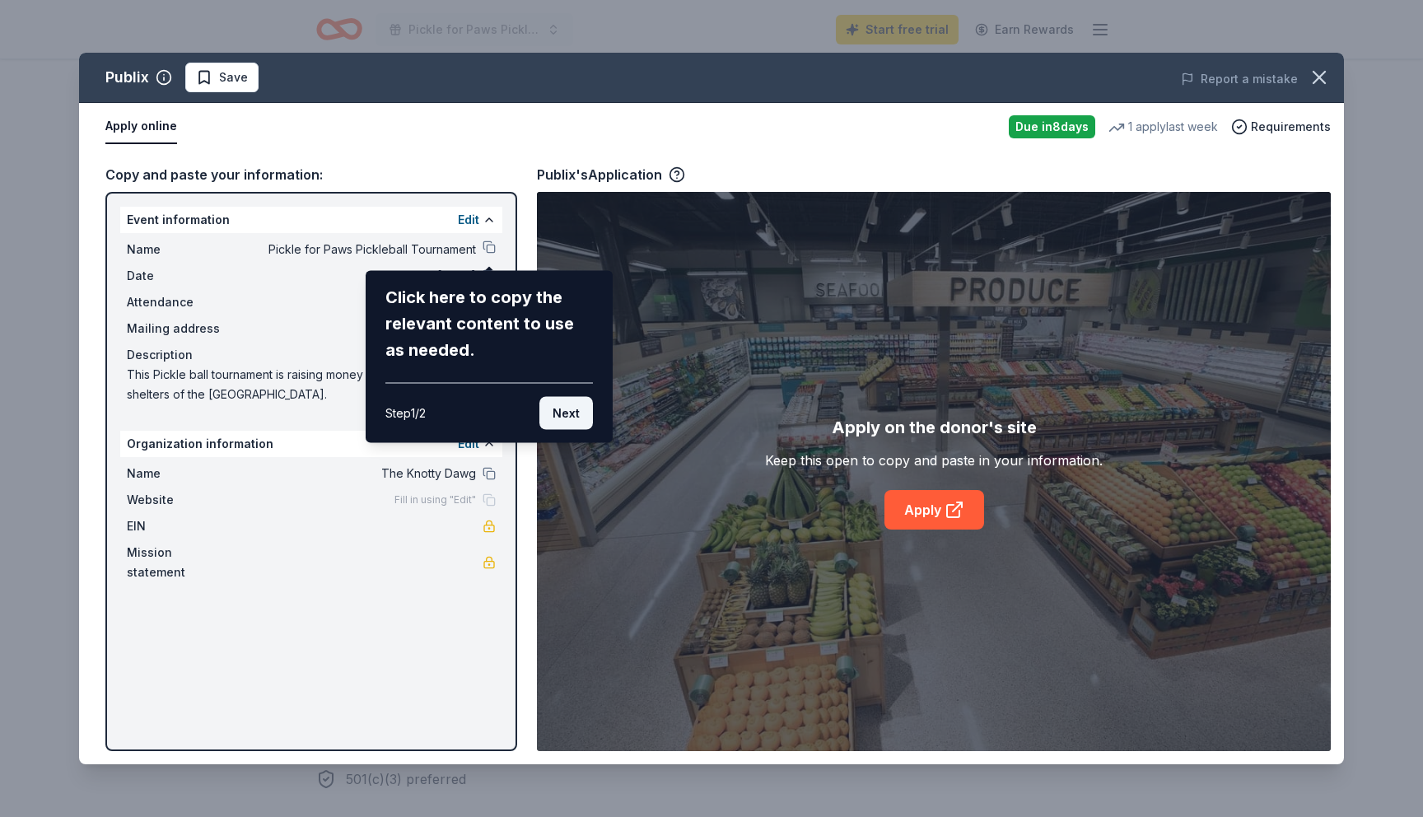
click at [557, 411] on button "Next" at bounding box center [566, 413] width 54 height 33
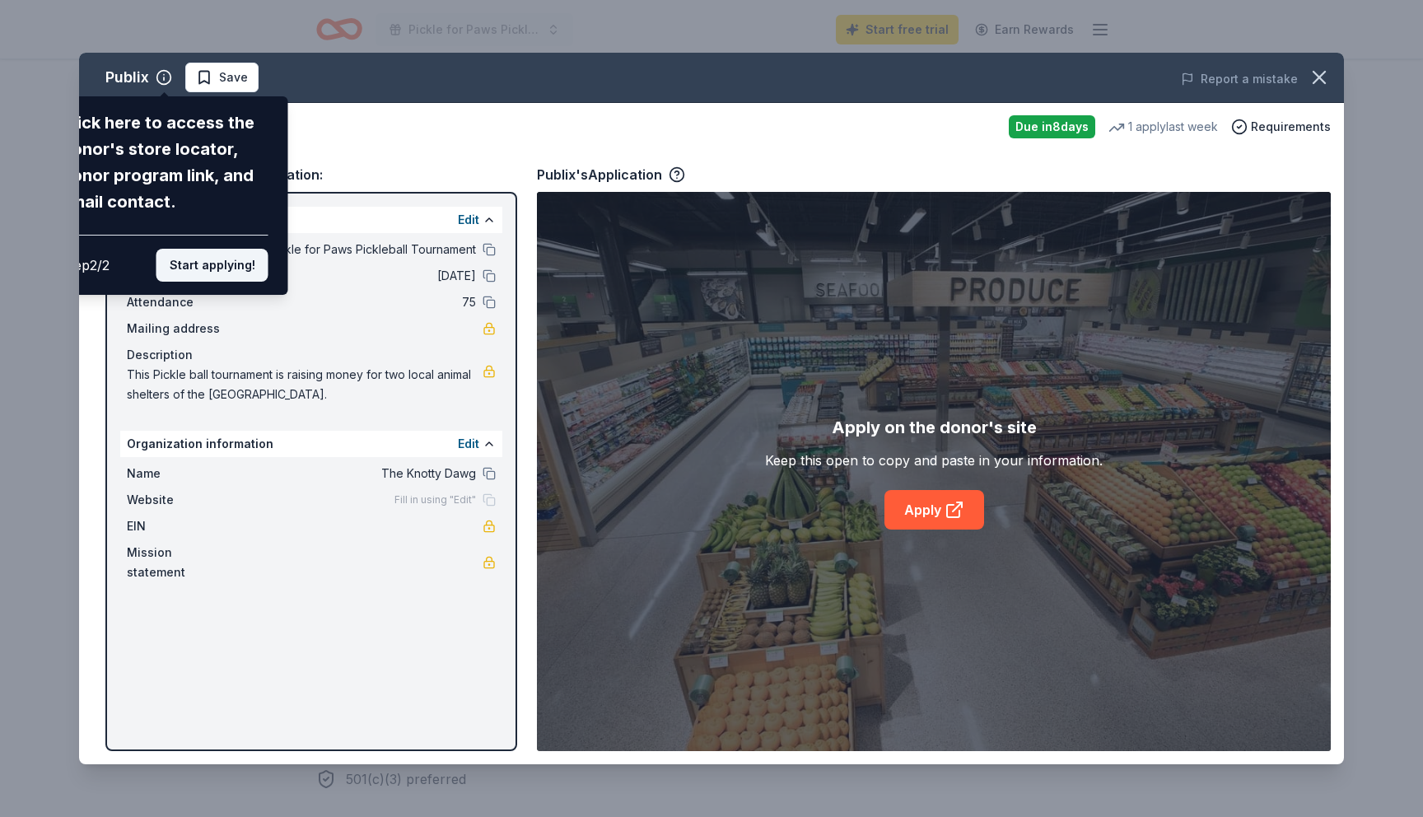
click at [206, 262] on button "Start applying!" at bounding box center [212, 265] width 112 height 33
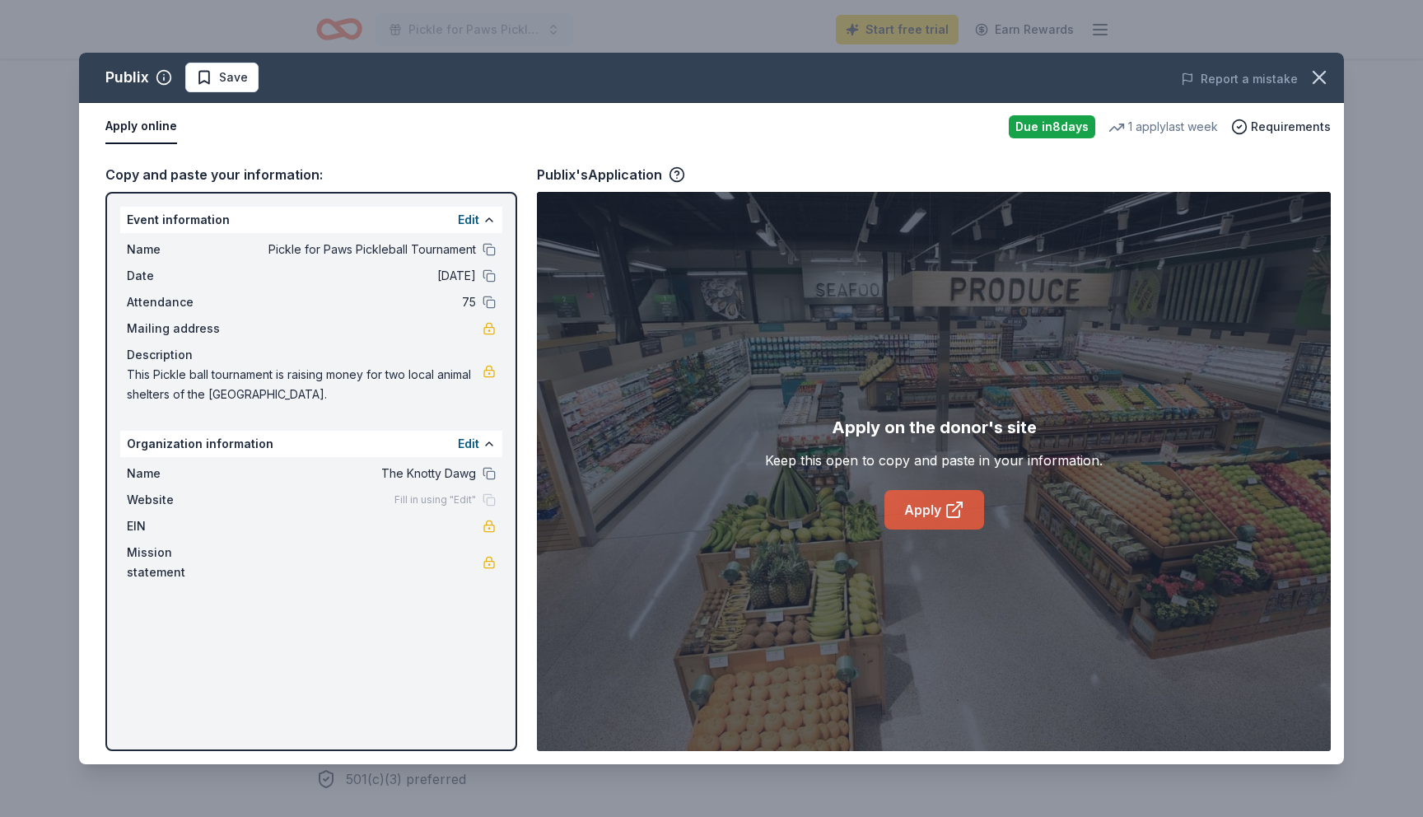
click at [963, 515] on icon at bounding box center [954, 510] width 20 height 20
click at [332, 140] on div "Apply online" at bounding box center [550, 127] width 890 height 35
click at [1311, 81] on icon "button" at bounding box center [1319, 77] width 23 height 23
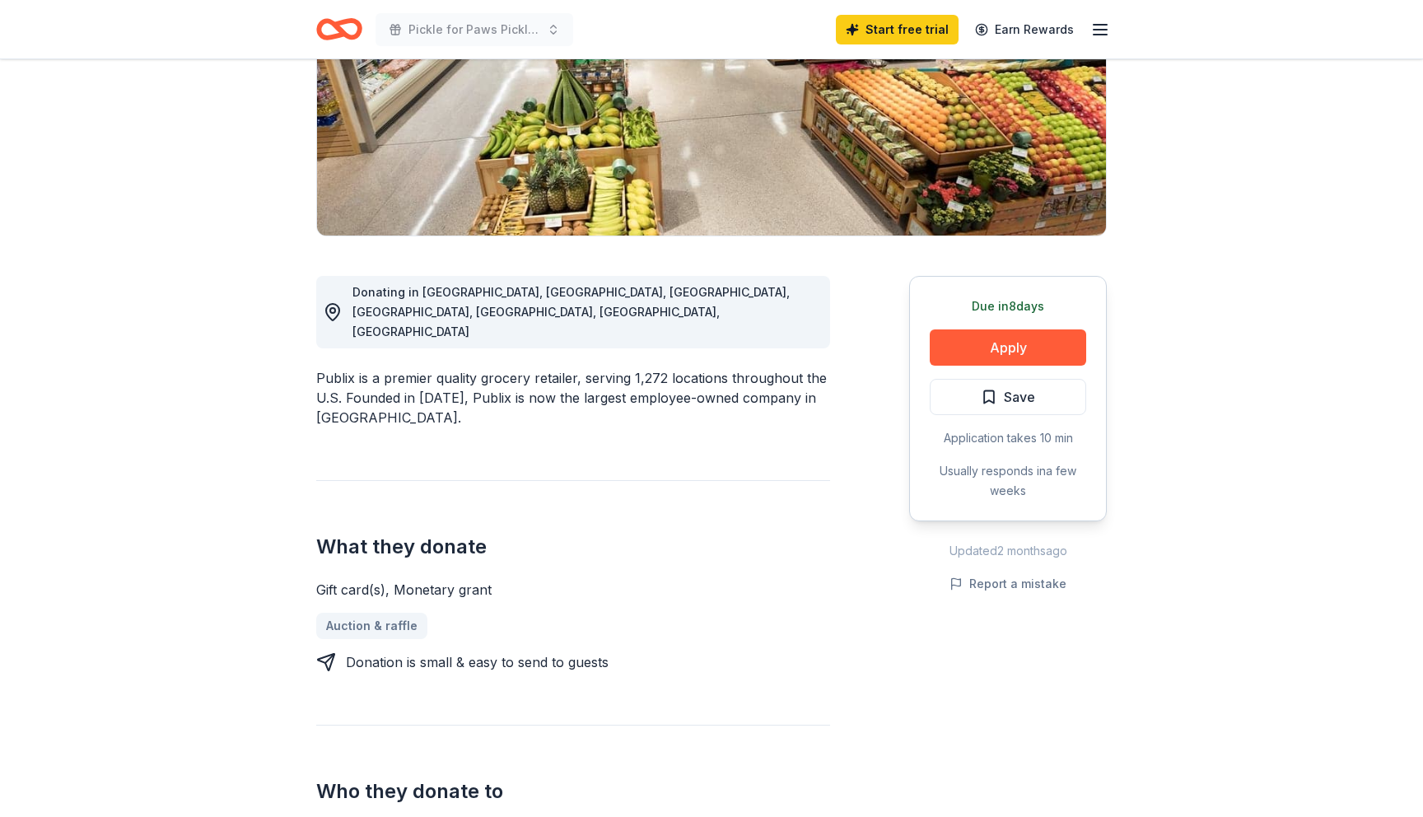
scroll to position [257, 0]
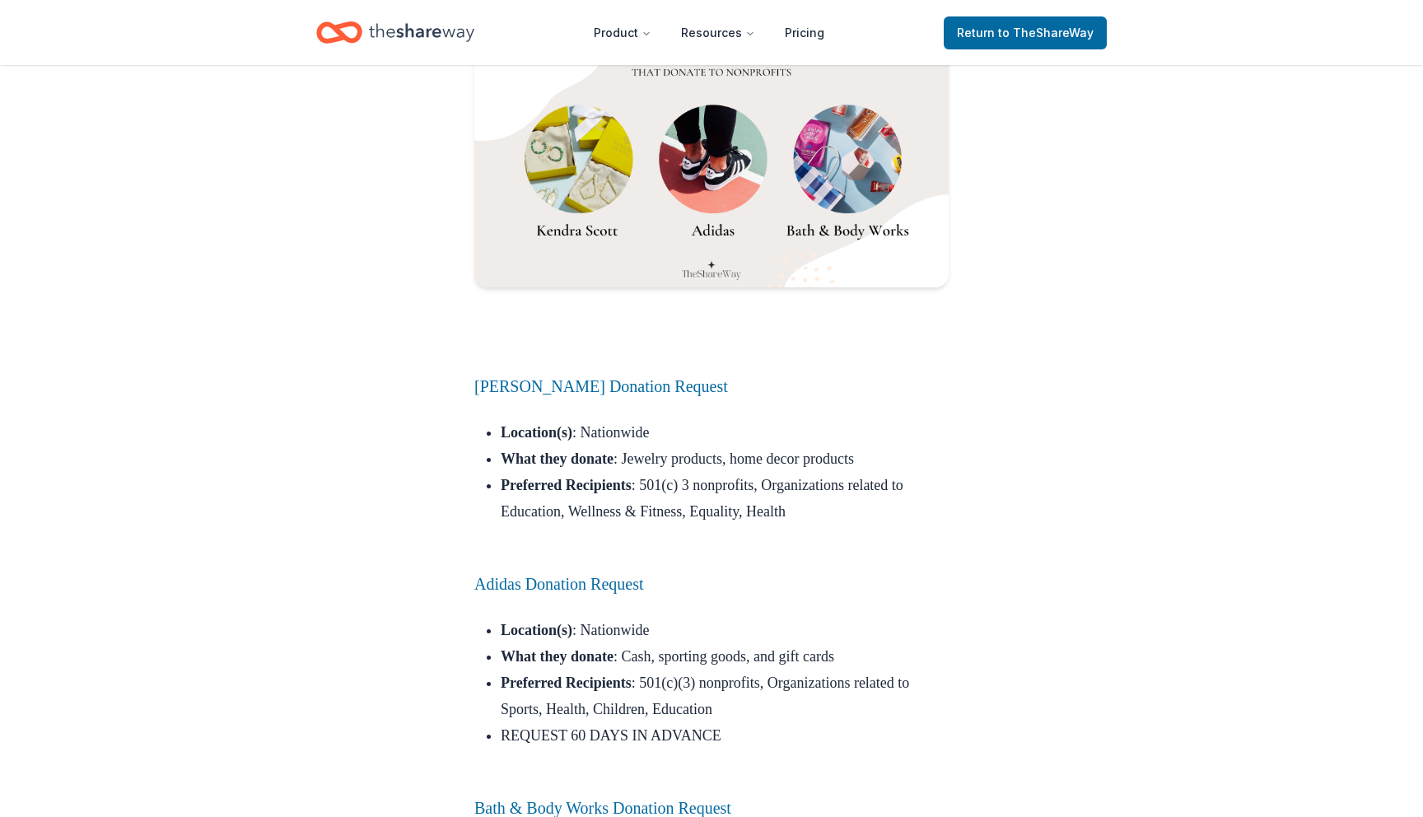
scroll to position [10984, 0]
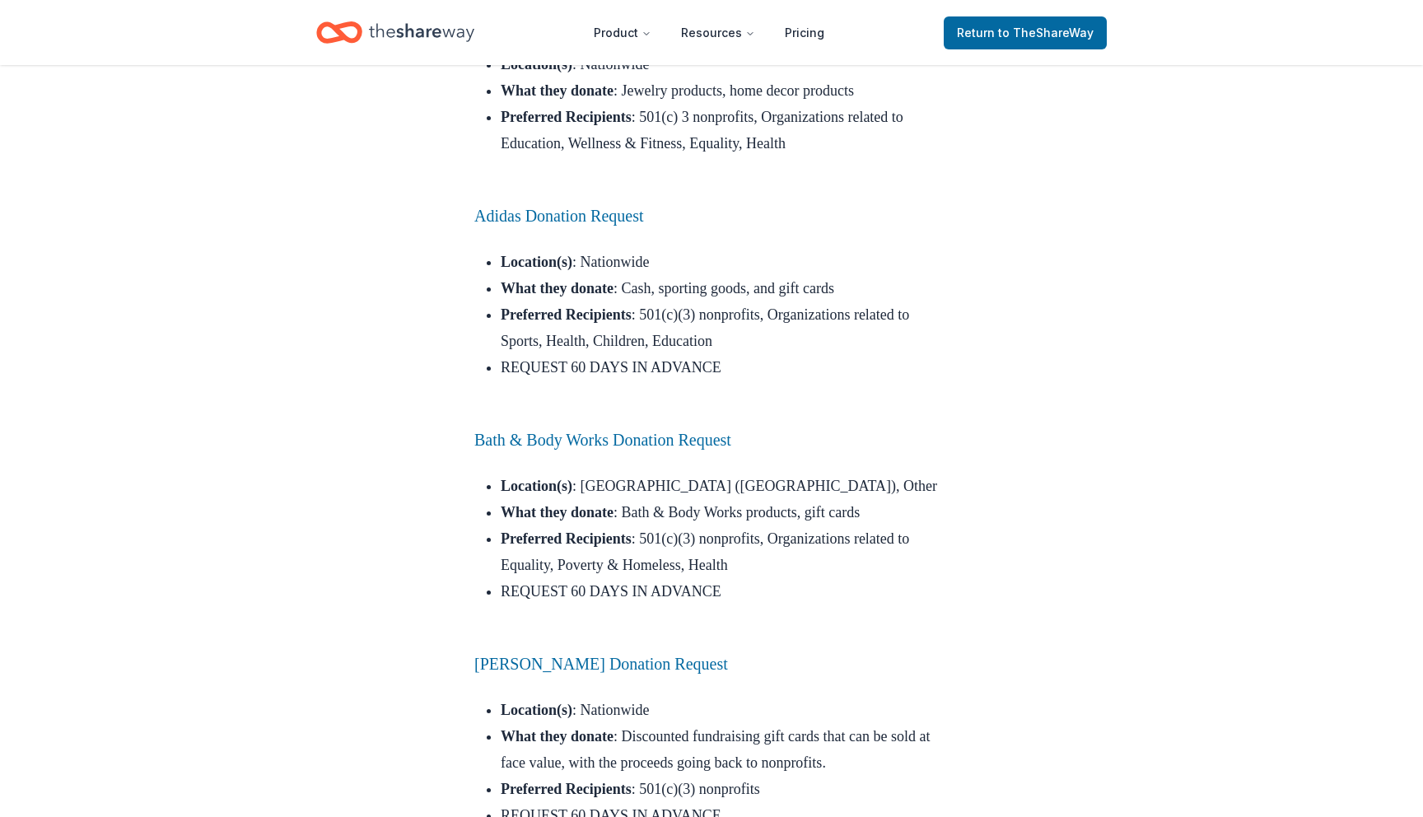
scroll to position [11279, 0]
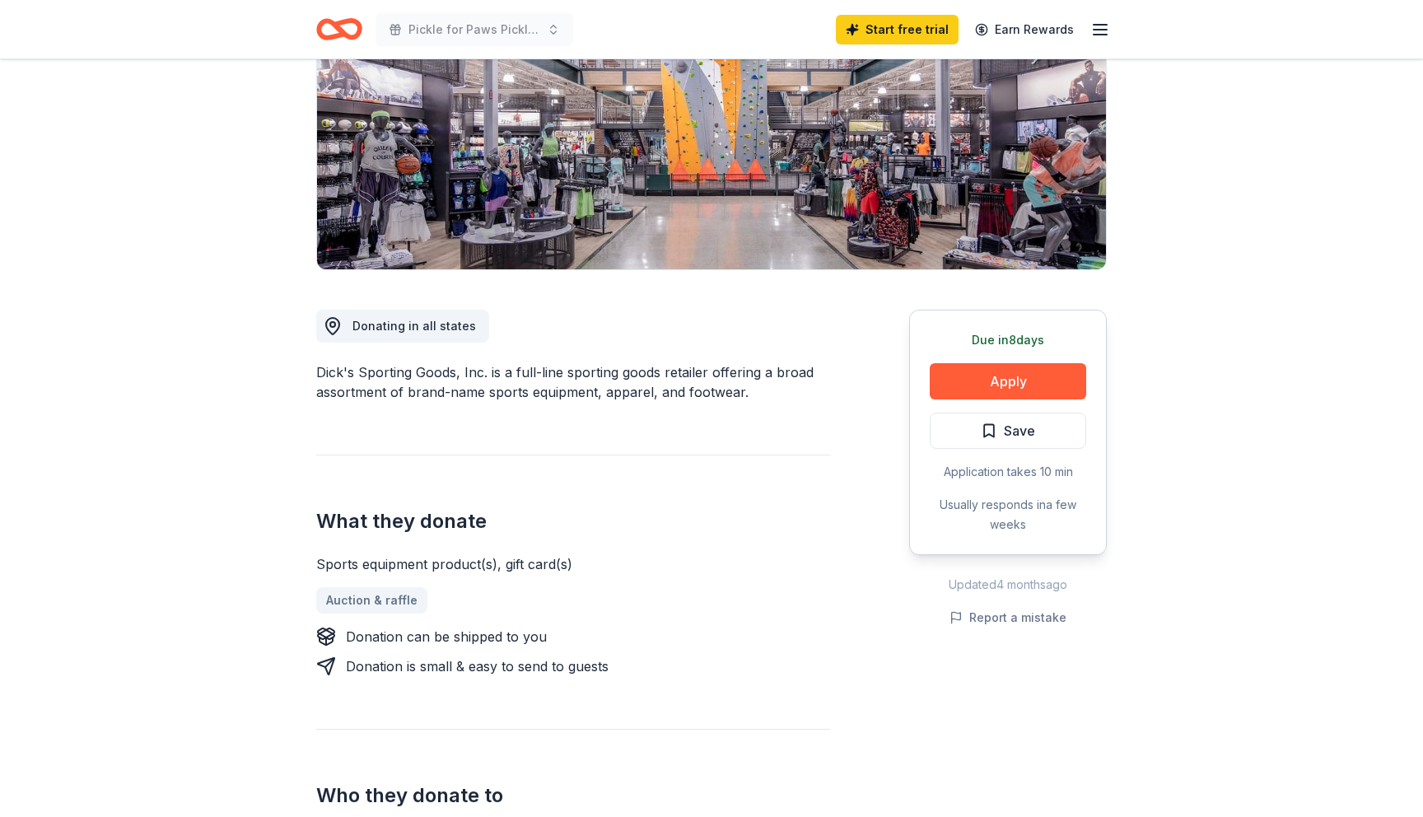
scroll to position [235, 0]
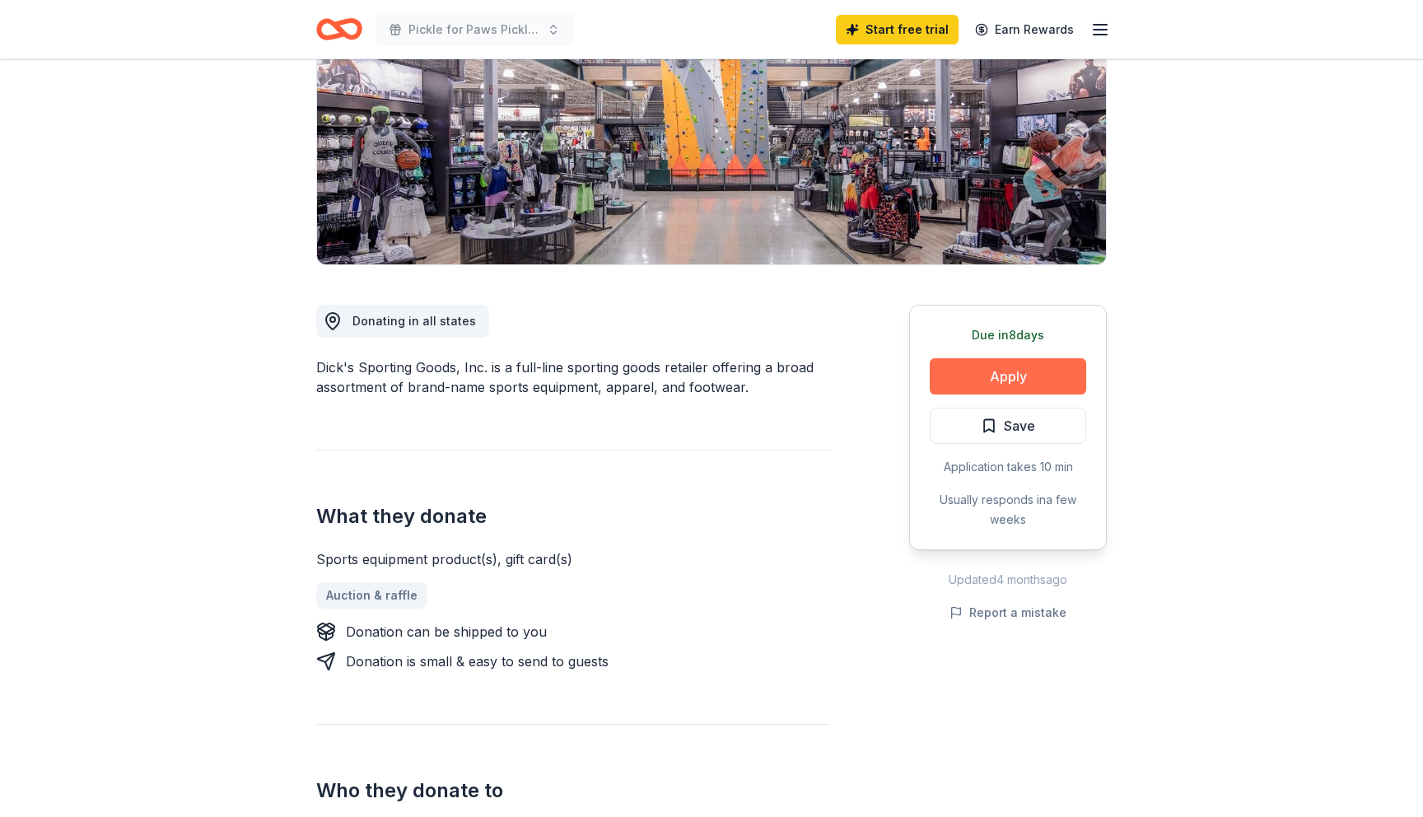
click at [996, 381] on button "Apply" at bounding box center [1008, 376] width 156 height 36
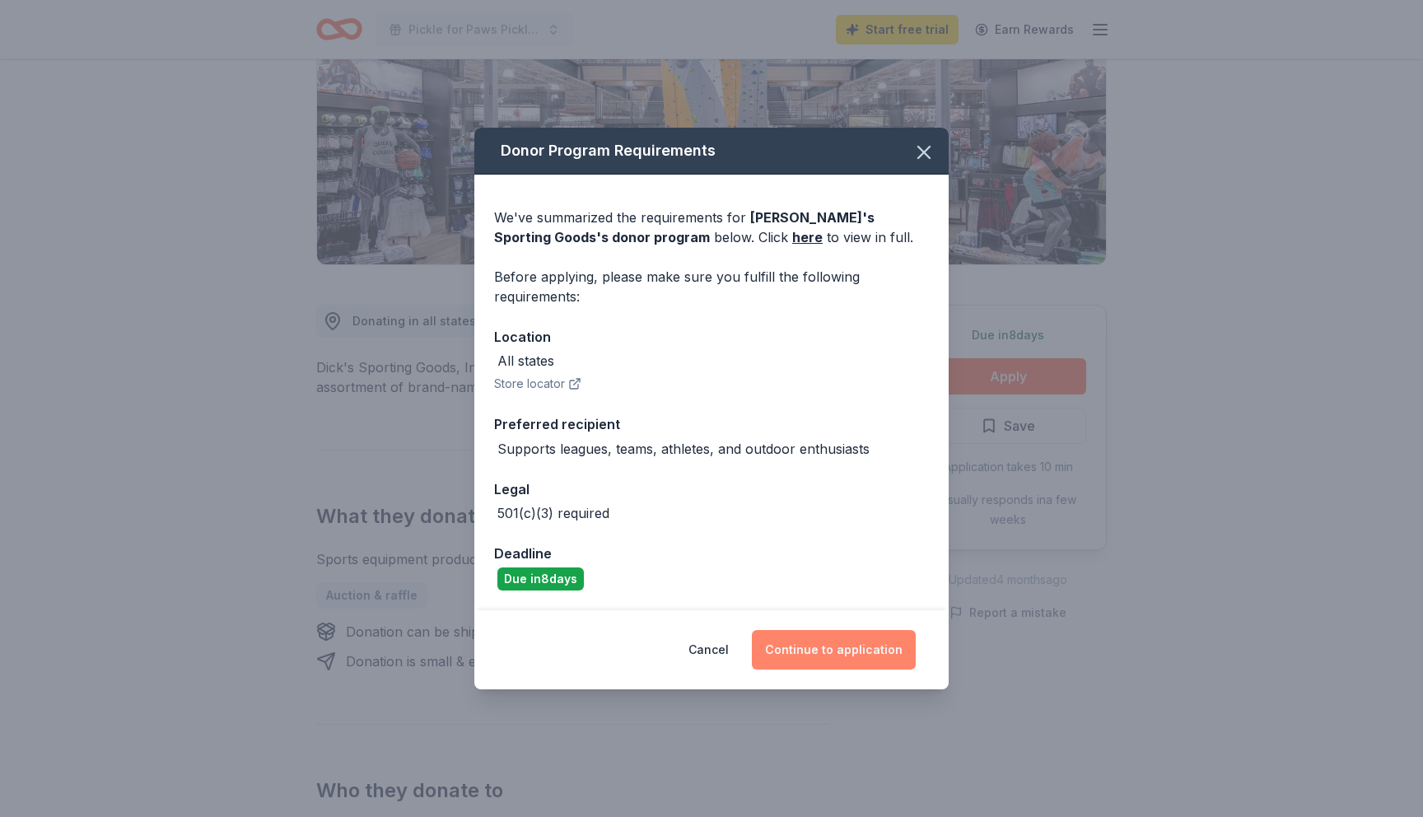
click at [859, 665] on button "Continue to application" at bounding box center [834, 650] width 164 height 40
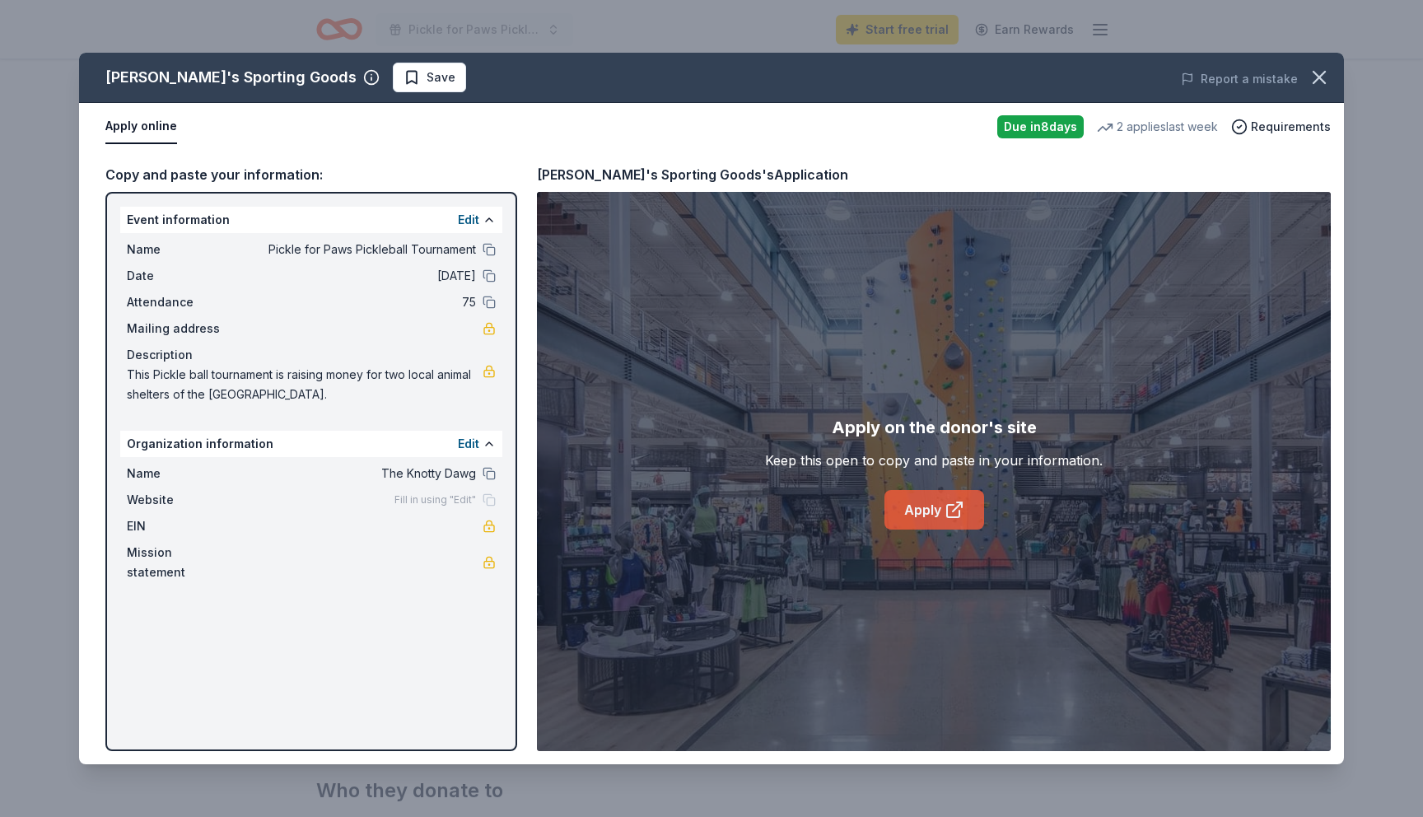
click at [930, 518] on link "Apply" at bounding box center [934, 510] width 100 height 40
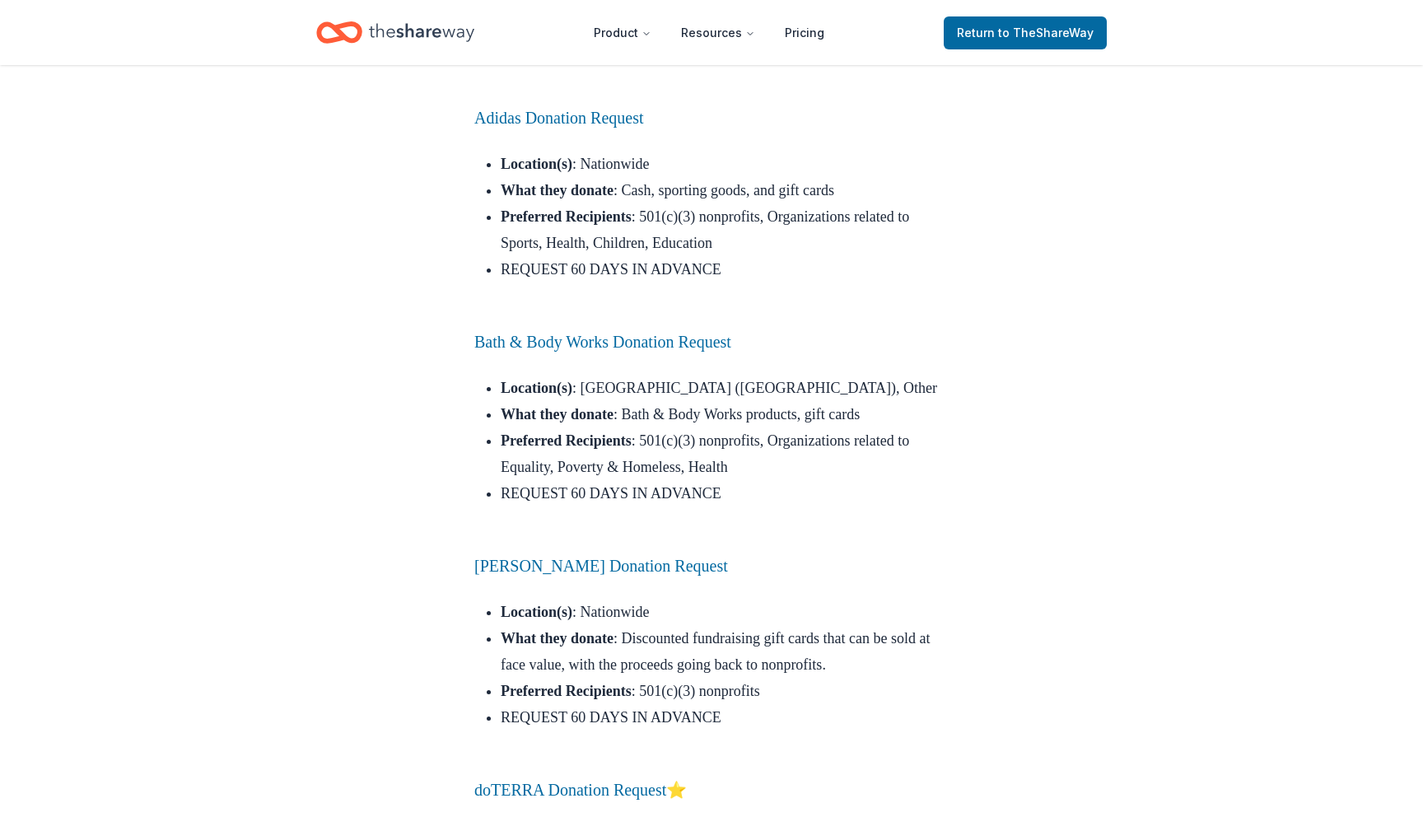
scroll to position [11379, 0]
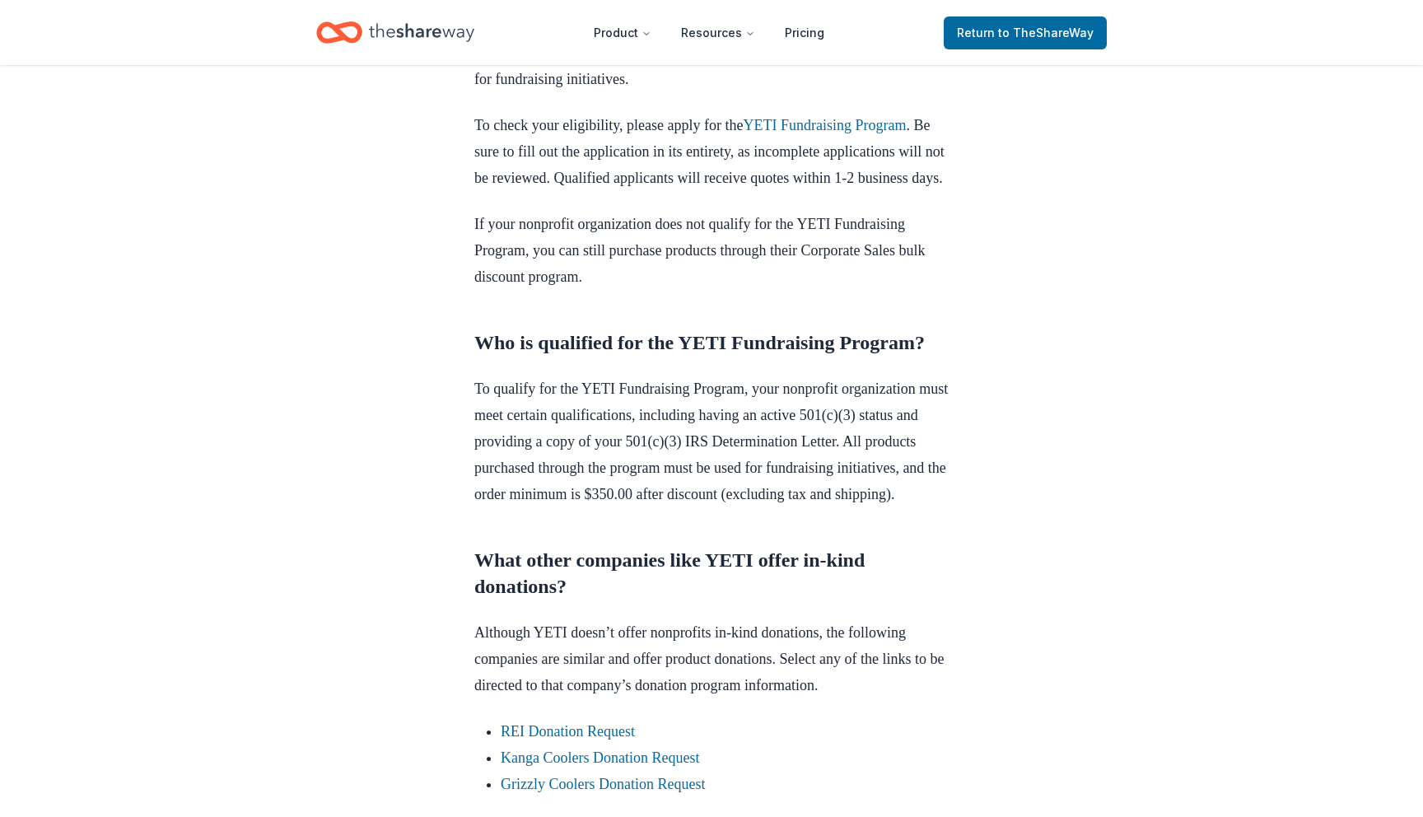
scroll to position [1129, 0]
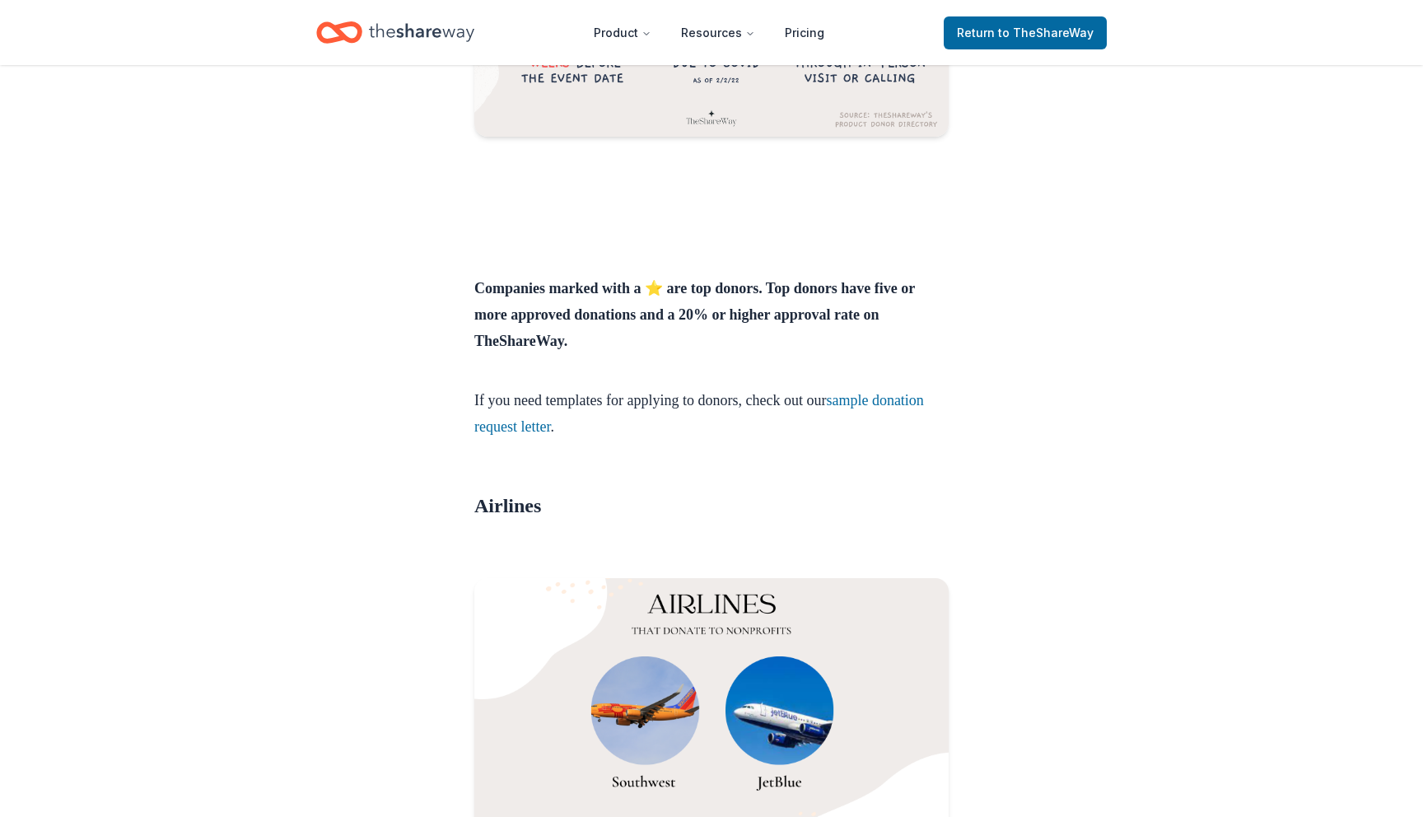
scroll to position [761, 0]
